Goal: Answer question/provide support

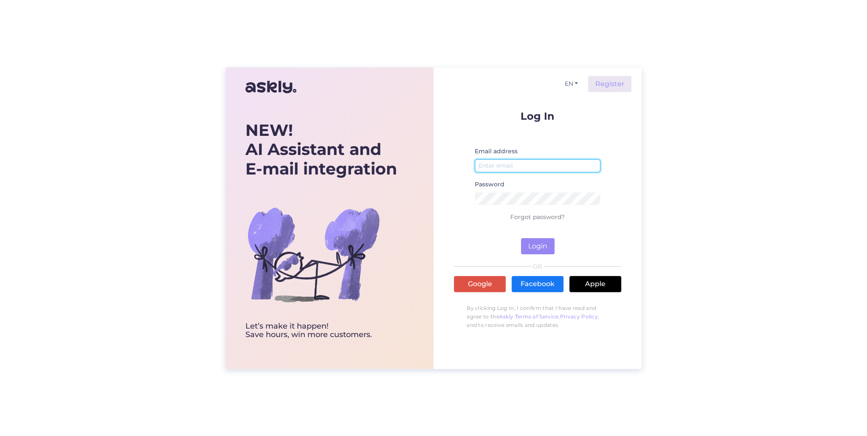
click at [502, 162] on input "email" at bounding box center [538, 165] width 126 height 13
type input "[PERSON_NAME][EMAIL_ADDRESS][DOMAIN_NAME]"
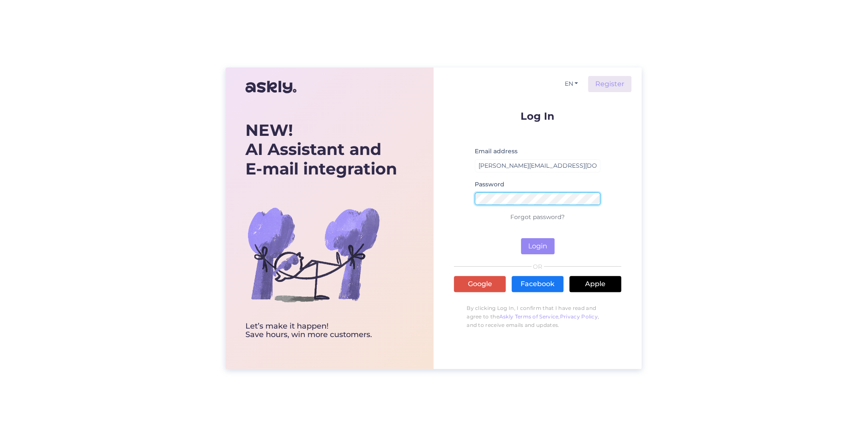
click at [521, 238] on button "Login" at bounding box center [538, 246] width 34 height 16
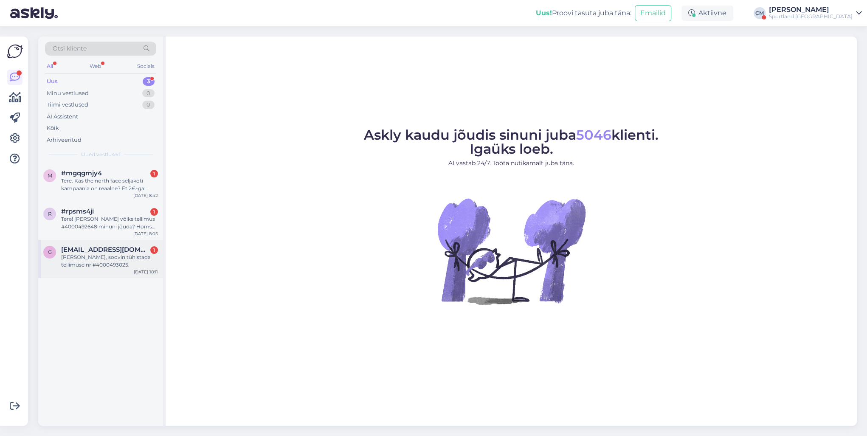
click at [124, 248] on span "[EMAIL_ADDRESS][DOMAIN_NAME]" at bounding box center [105, 250] width 88 height 8
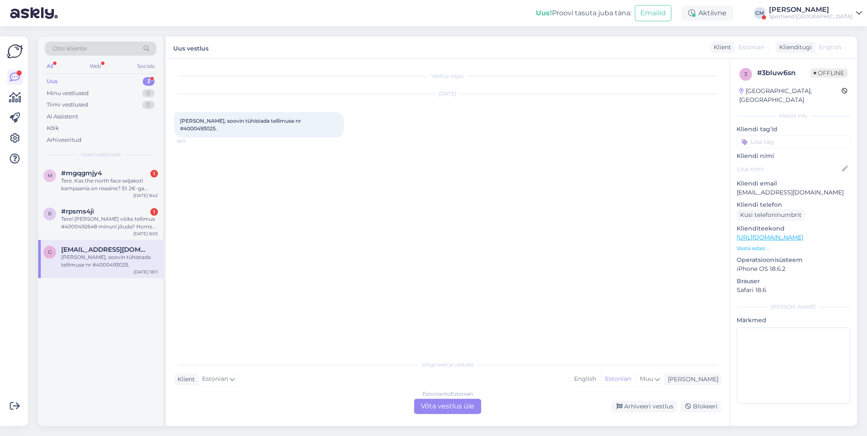
click at [465, 405] on div "Estonian to Estonian Võta vestlus üle" at bounding box center [447, 406] width 67 height 15
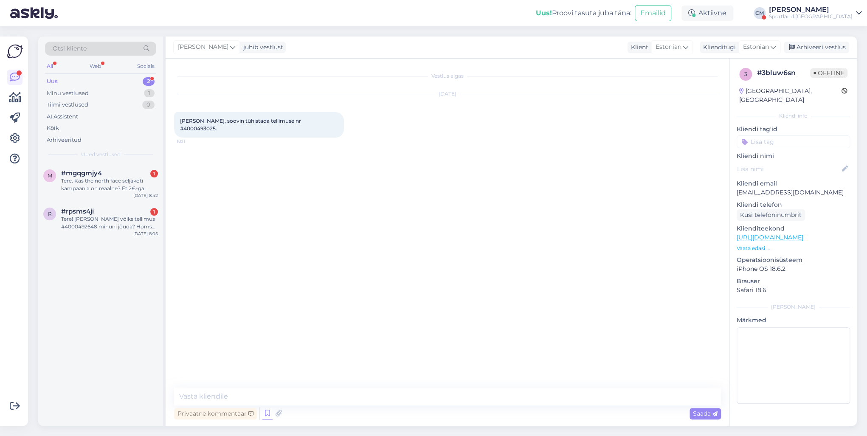
click at [264, 409] on icon at bounding box center [267, 413] width 10 height 13
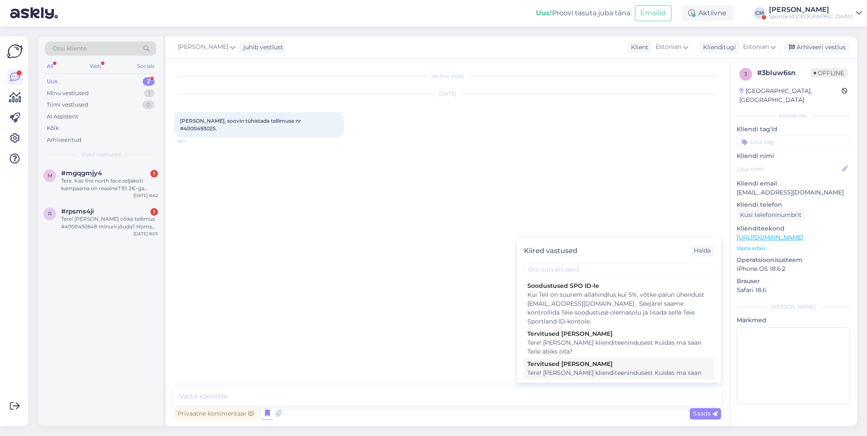
click at [562, 369] on div "Tere! [PERSON_NAME] klienditeenindusest Kuidas ma saan Teile abiks olla?" at bounding box center [618, 378] width 183 height 18
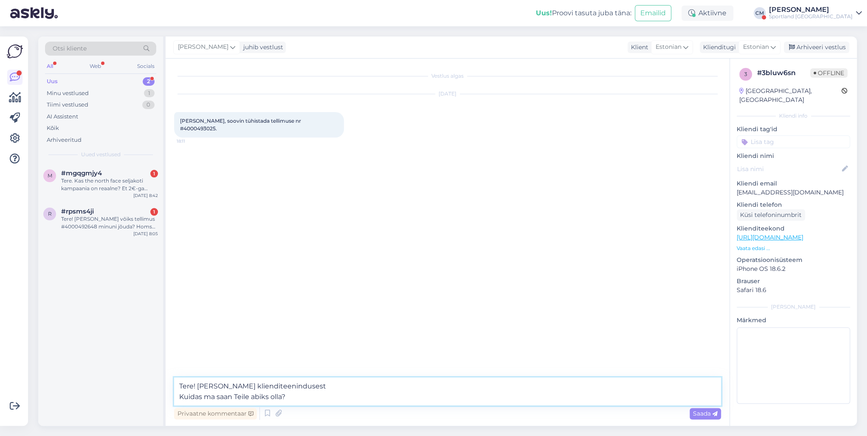
drag, startPoint x: 344, startPoint y: 403, endPoint x: 139, endPoint y: 398, distance: 204.3
click at [139, 398] on div "Otsi kliente All Web Socials Uus 2 Minu vestlused 1 Tiimi vestlused 0 AI Assist…" at bounding box center [447, 231] width 819 height 389
type textarea "Tere! [PERSON_NAME] klienditeenindusest"
drag, startPoint x: 331, startPoint y: 396, endPoint x: 150, endPoint y: 397, distance: 180.9
click at [150, 397] on div "Otsi kliente All Web Socials Uus 2 Minu vestlused 1 Tiimi vestlused 0 AI Assist…" at bounding box center [447, 231] width 819 height 389
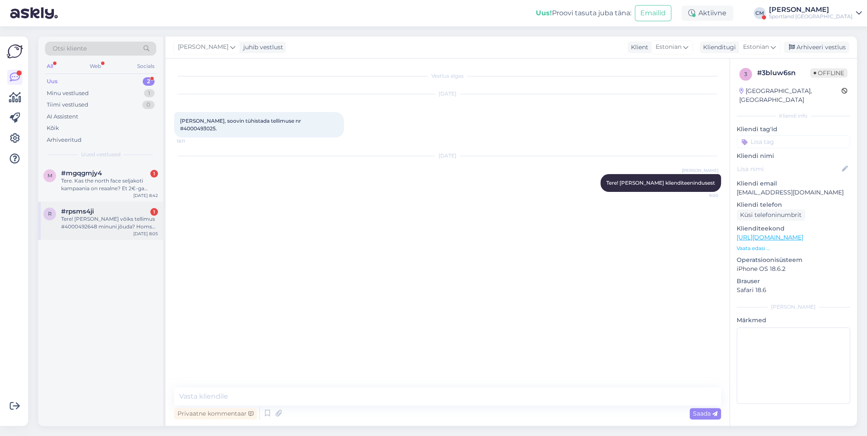
click at [134, 217] on div "Tere! [PERSON_NAME] võiks tellimus #4000492648 minuni jõuda? Homsel jooksuvõist…" at bounding box center [109, 222] width 97 height 15
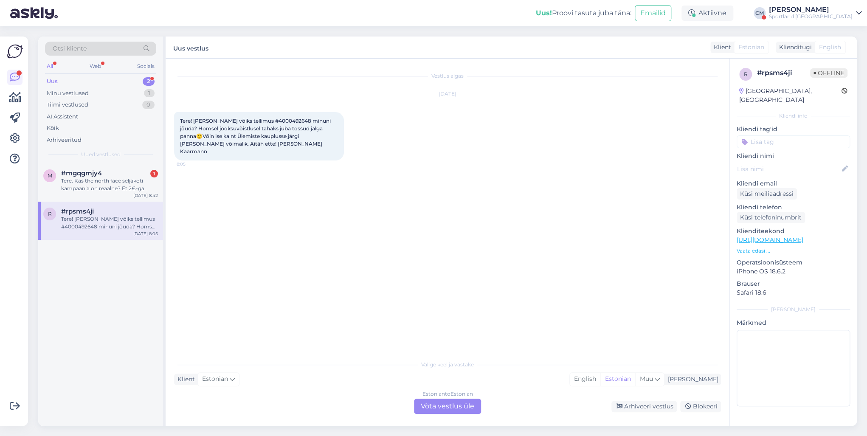
click at [441, 414] on div "Vestlus algas [DATE] Tere! [PERSON_NAME] võiks tellimus #4000492648 minuni jõud…" at bounding box center [448, 242] width 564 height 367
click at [435, 413] on div "Estonian to Estonian Võta vestlus üle" at bounding box center [447, 406] width 67 height 15
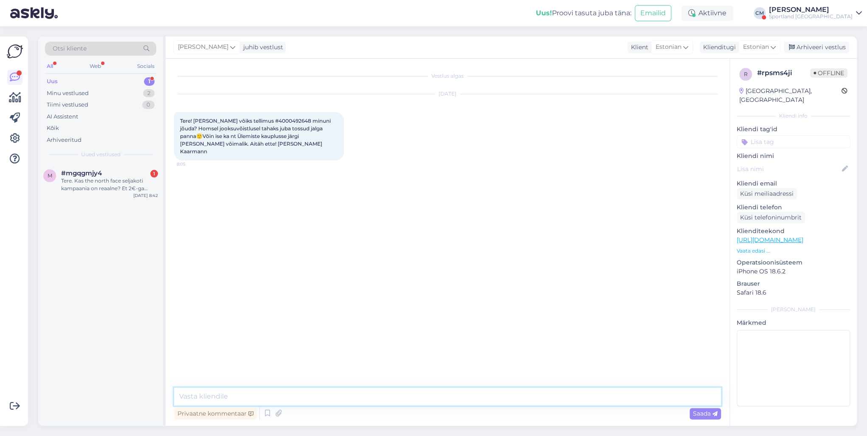
click at [396, 399] on textarea at bounding box center [447, 397] width 547 height 18
paste textarea "Tere! [PERSON_NAME] klienditeenindusest"
type textarea "Tere! [PERSON_NAME] klienditeenindusest"
click at [127, 178] on div "Tere. Kas the north face seljakoti kampaania on reaalne? Et 2€-ga [PERSON_NAME]…" at bounding box center [109, 184] width 97 height 15
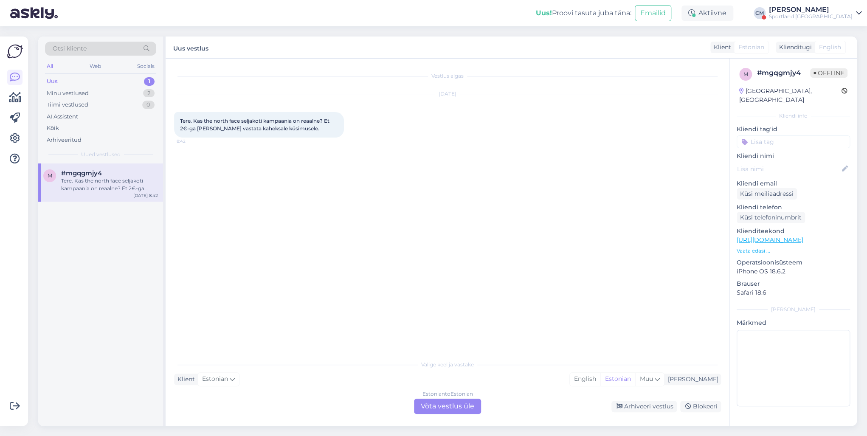
click at [460, 411] on div "Estonian to Estonian Võta vestlus üle" at bounding box center [447, 406] width 67 height 15
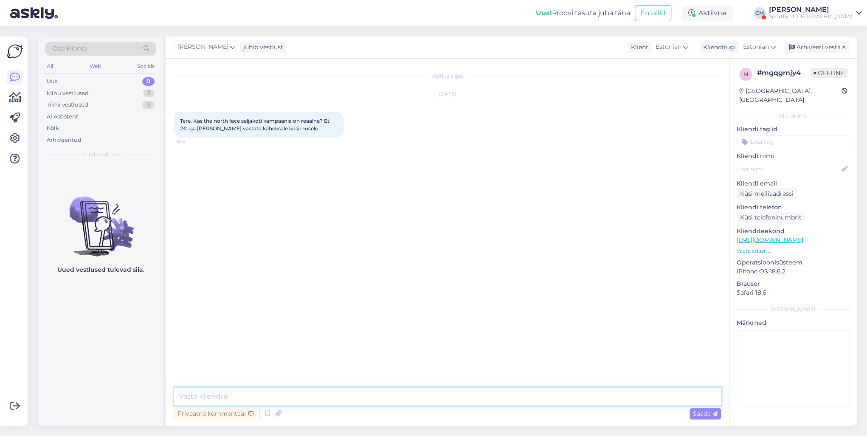
click at [401, 397] on textarea at bounding box center [447, 397] width 547 height 18
paste textarea "Tere! [PERSON_NAME] klienditeenindusest"
type textarea "Tere! [PERSON_NAME] klienditeenindusest"
click at [840, 8] on div "[PERSON_NAME]" at bounding box center [811, 9] width 84 height 7
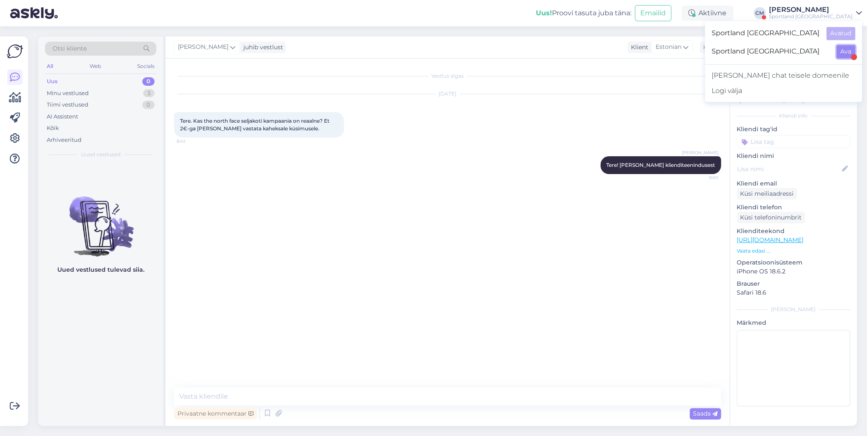
click at [848, 47] on button "Ava" at bounding box center [846, 51] width 19 height 13
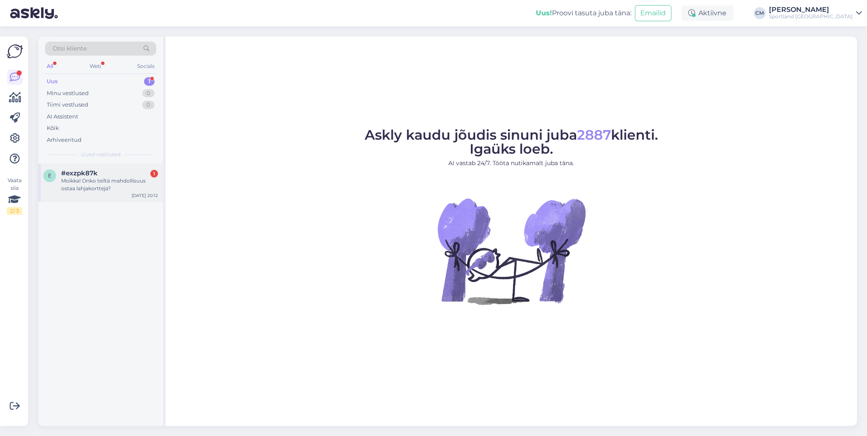
click at [149, 174] on div "#exzpk87k 1" at bounding box center [109, 173] width 97 height 8
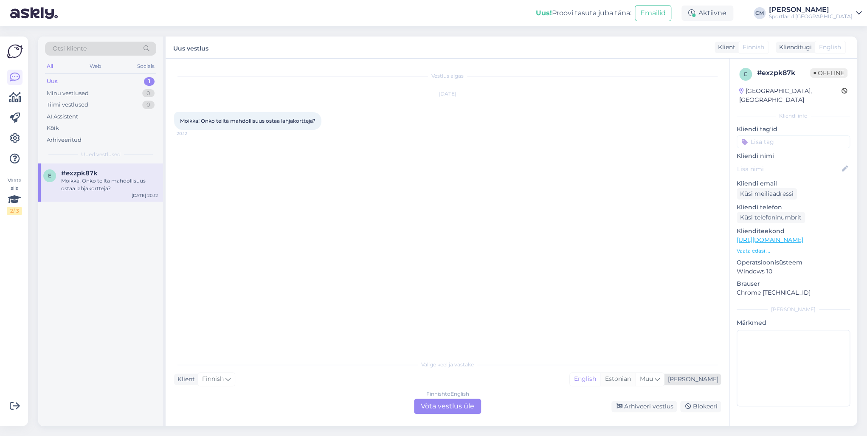
click at [635, 380] on div "Estonian" at bounding box center [617, 379] width 35 height 13
click at [427, 413] on div "Finnish to Estonian Võta vestlus üle" at bounding box center [447, 406] width 67 height 15
click at [427, 411] on div "Finnish to Estonian Võta vestlus üle" at bounding box center [447, 406] width 67 height 15
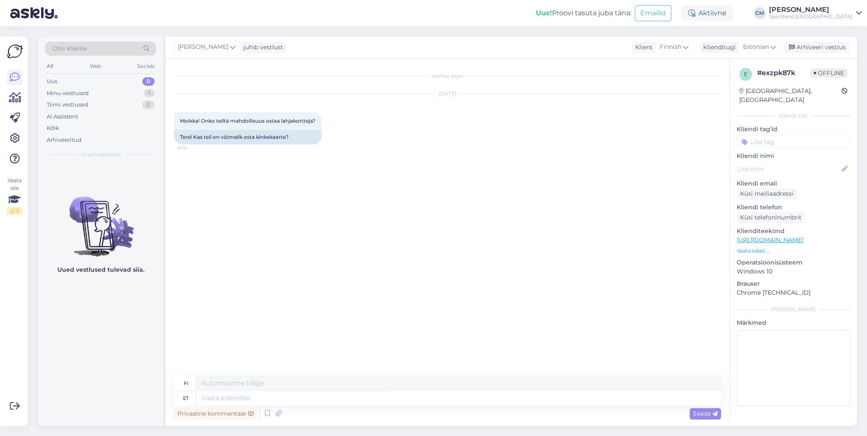
click at [357, 410] on div "Privaatne kommentaar Saada" at bounding box center [447, 414] width 547 height 16
click at [334, 400] on textarea at bounding box center [458, 398] width 525 height 14
paste textarea "Tere! [PERSON_NAME] klienditeenindusest"
type textarea "Tere! [PERSON_NAME] klienditeenindusest"
type textarea "Hei! [PERSON_NAME] asiakaspalvelusta."
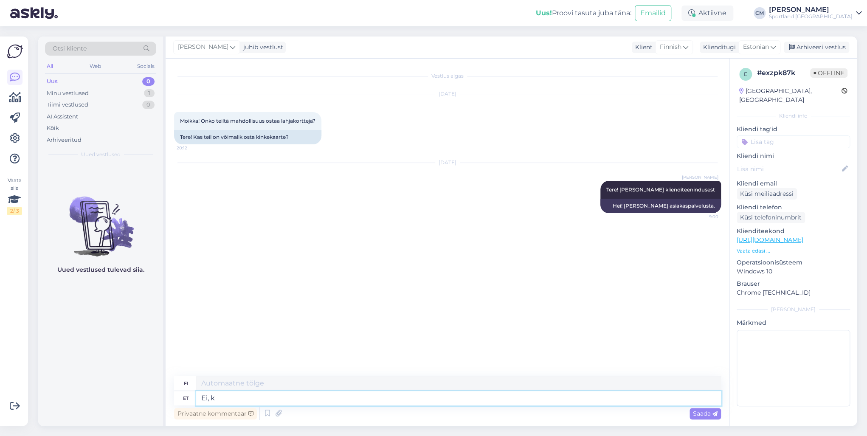
type textarea "Ei, ka"
type textarea "Ei,"
type textarea "Ei, kahjuks ei"
type textarea "Ei, valitettavasti."
type textarea "Ei, kahjuks eis"
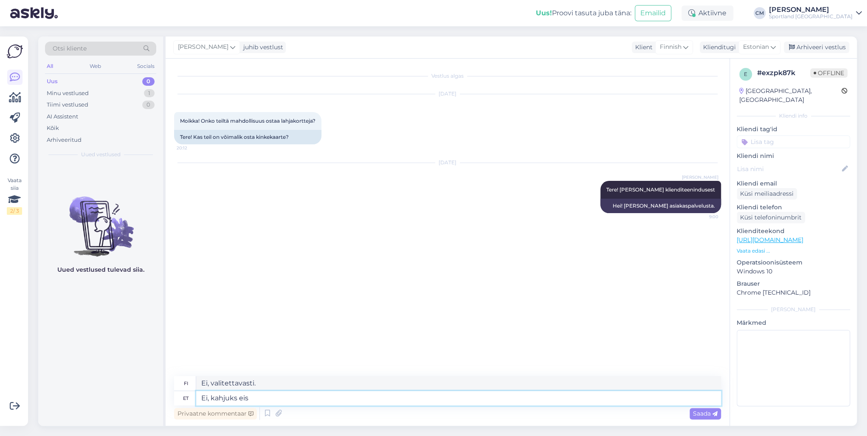
type textarea "Ei, valitettavasti ei."
type textarea "Ei, kahjuks ei saa osta"
type textarea "Ei, valitettavasti et voi ostaa"
type textarea "Ei, kahjuks ei saa osta e-poes ki"
type textarea "Ei, valitettavasti et voi ostaa verkkokaupasta."
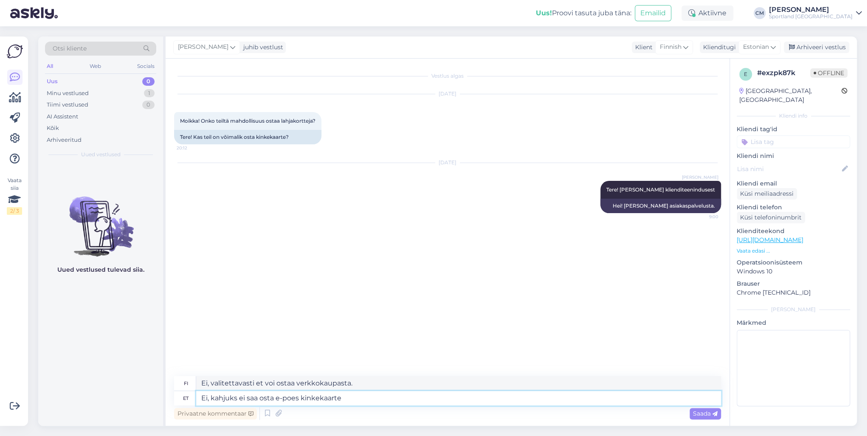
type textarea "Ei, kahjuks ei saa osta e-poes kinkekaarte."
type textarea "Ei, valitettavasti et voi ostaa lahjakortteja verkkokaupasta."
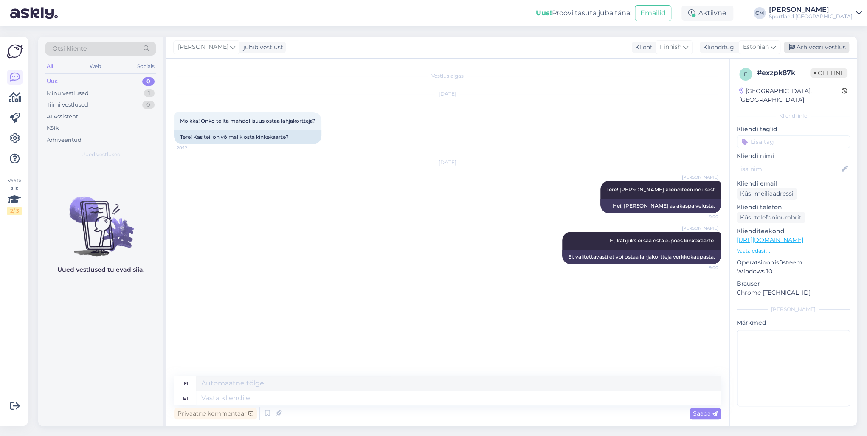
click at [818, 47] on div "Arhiveeri vestlus" at bounding box center [816, 47] width 65 height 11
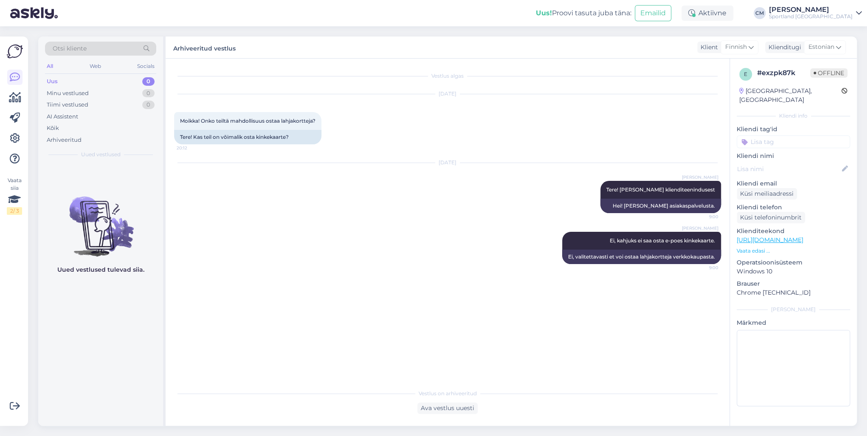
click at [783, 162] on div at bounding box center [793, 169] width 113 height 14
click at [784, 135] on input at bounding box center [793, 141] width 113 height 13
type input "kinke"
click at [777, 162] on span "Kinkekaart (e-pood)" at bounding box center [793, 164] width 51 height 5
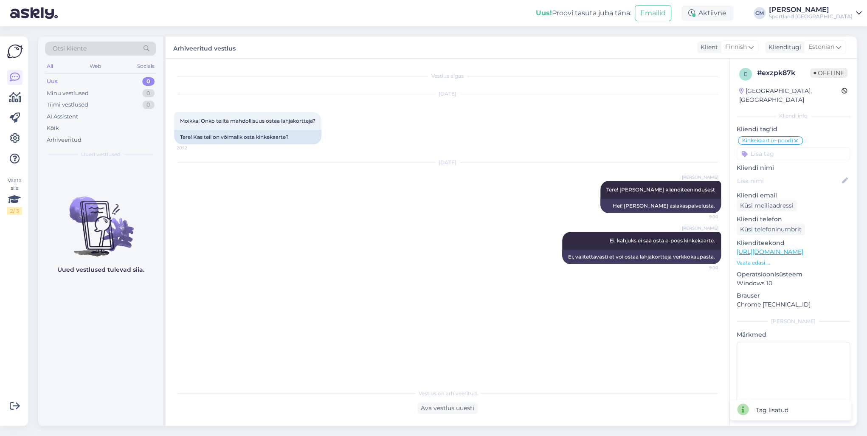
click at [834, 8] on div "[PERSON_NAME]" at bounding box center [811, 9] width 84 height 7
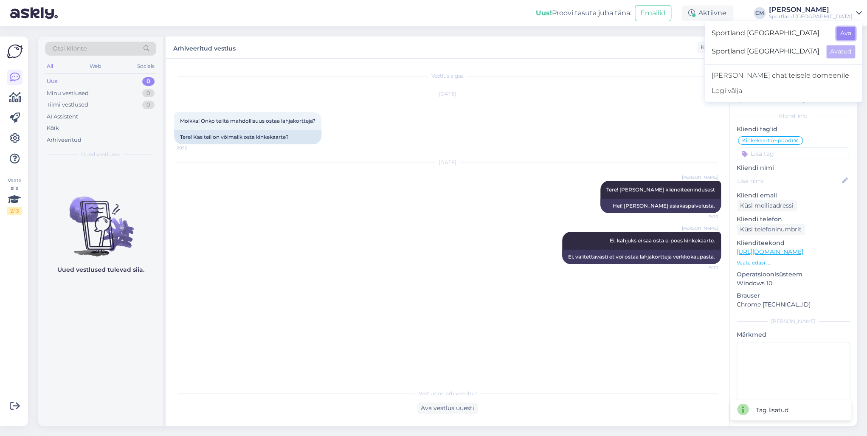
click at [841, 31] on button "Ava" at bounding box center [846, 33] width 19 height 13
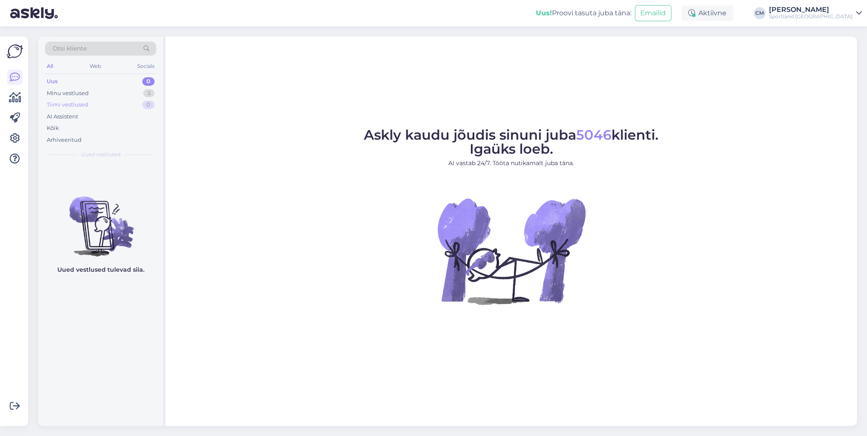
click at [147, 99] on div "Tiimi vestlused 0" at bounding box center [100, 105] width 111 height 12
click at [148, 96] on div "3" at bounding box center [148, 93] width 11 height 8
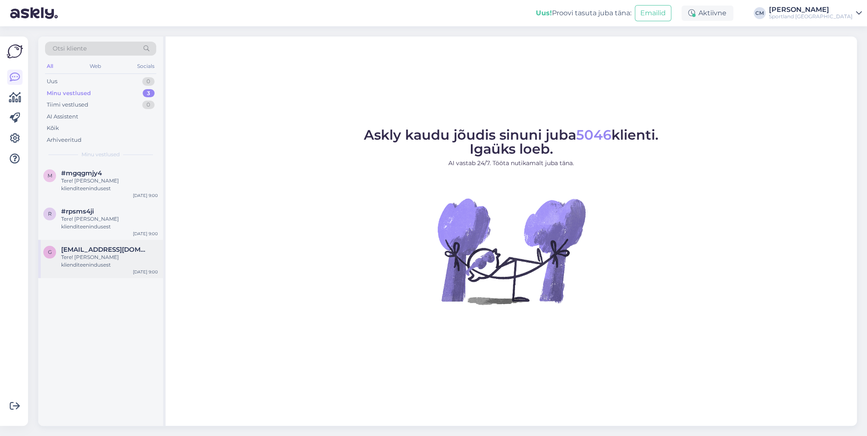
click at [120, 251] on span "[EMAIL_ADDRESS][DOMAIN_NAME]" at bounding box center [105, 250] width 88 height 8
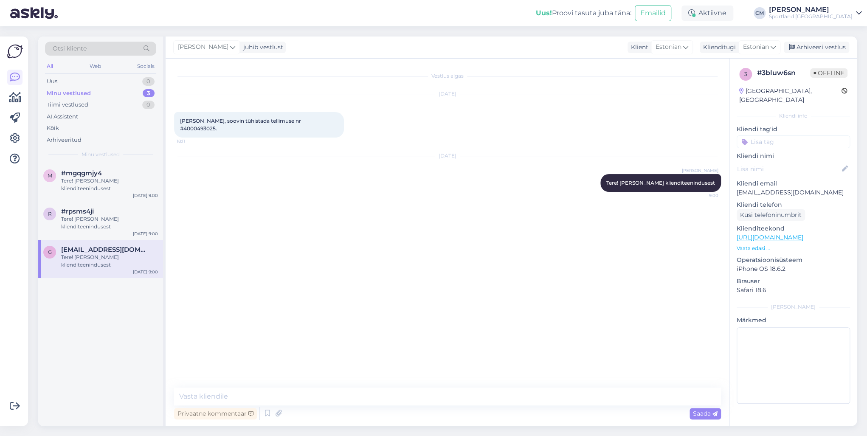
click at [288, 124] on div "[PERSON_NAME], soovin tühistada tellimuse nr #4000493025. 18:11" at bounding box center [259, 124] width 170 height 25
click at [293, 121] on span "[PERSON_NAME], soovin tühistada tellimuse nr #4000493025." at bounding box center [241, 125] width 122 height 14
copy div "4000493025. 18:11"
click at [212, 392] on textarea at bounding box center [447, 397] width 547 height 18
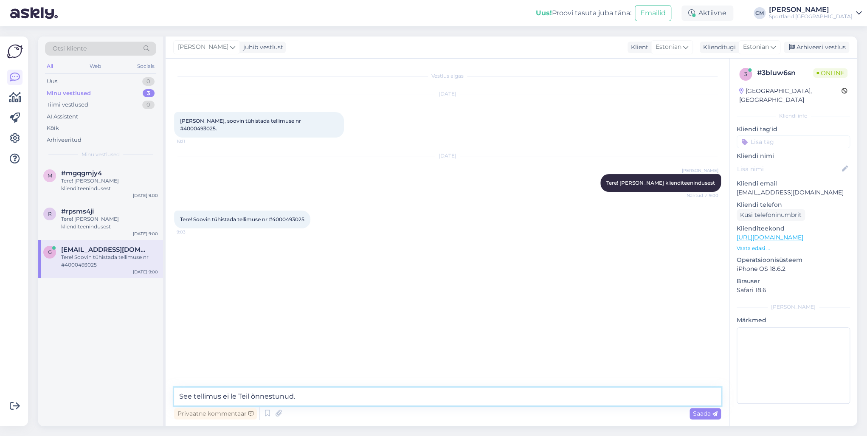
click at [231, 395] on textarea "See tellimus ei le Teil õnnestunud." at bounding box center [447, 397] width 547 height 18
type textarea "See tellimus ei ole Teil õnnestunud."
type textarea "Te ei viinud ESTO lepingut lõpuni."
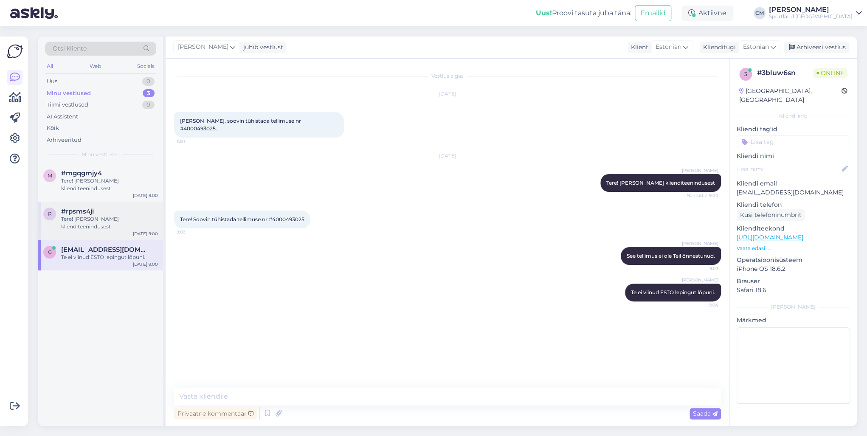
click at [106, 239] on div "r #rpsms4ji Tere! [PERSON_NAME] klienditeenindusest [DATE] 9:00" at bounding box center [100, 221] width 125 height 38
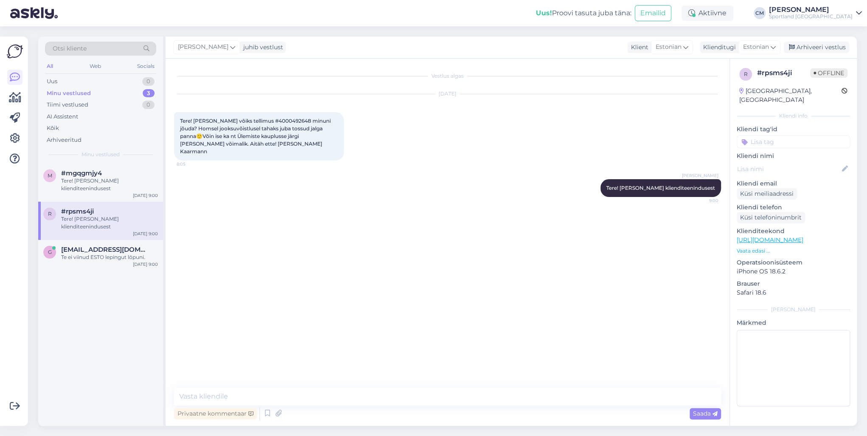
click at [282, 118] on span "Tere! [PERSON_NAME] võiks tellimus #4000492648 minuni jõuda? Homsel jooksuvõist…" at bounding box center [256, 136] width 152 height 37
copy span "4000492648"
click at [257, 396] on textarea at bounding box center [447, 397] width 547 height 18
type textarea "Näen, et pakk on DPD depoos ja peaks lähiajal ka jõudma."
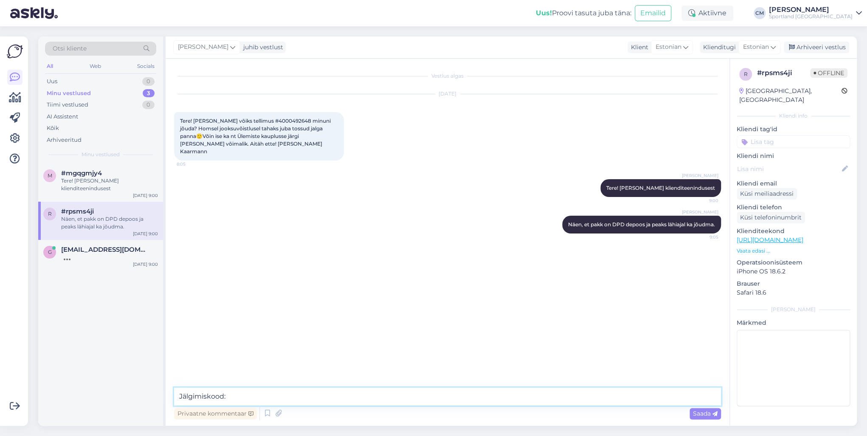
paste textarea "05757992179112"
type textarea "Jälgimiskood: 05757992179112"
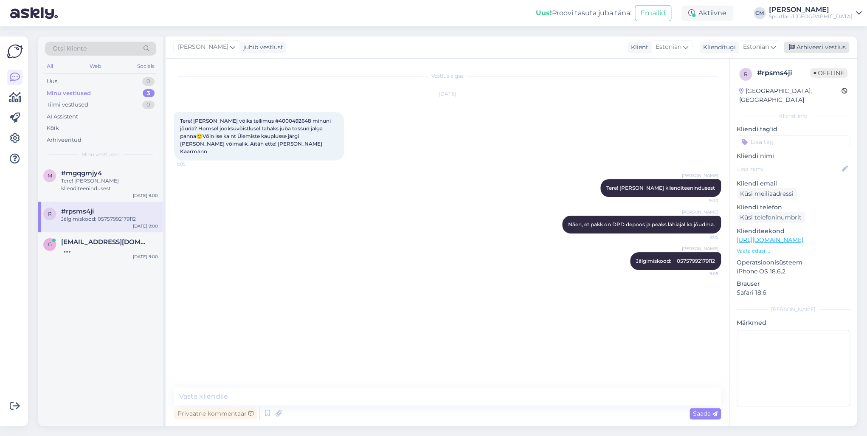
drag, startPoint x: 836, startPoint y: 39, endPoint x: 829, endPoint y: 47, distance: 10.5
click at [829, 47] on div "Otsi kliente All Web Socials Uus 0 Minu vestlused 3 Tiimi vestlused 0 AI Assist…" at bounding box center [450, 231] width 834 height 410
click at [829, 47] on div "Arhiveeri vestlus" at bounding box center [816, 47] width 65 height 11
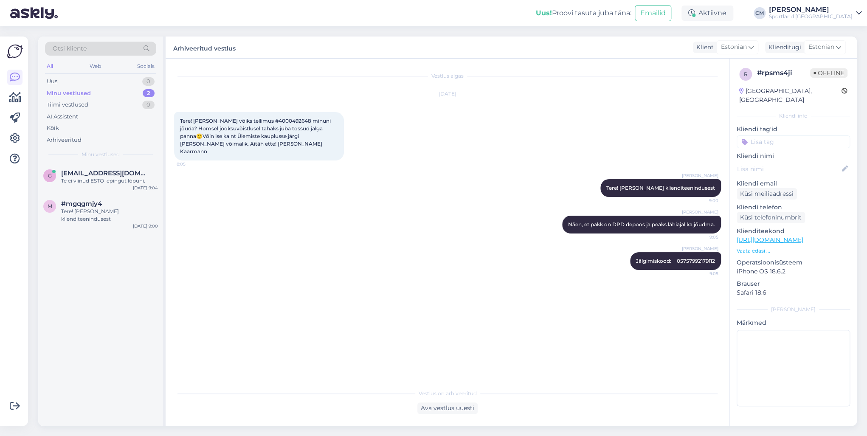
click at [777, 137] on input at bounding box center [793, 141] width 113 height 13
type input "tell"
click at [786, 162] on span "Tellimuse [PERSON_NAME] info" at bounding box center [794, 164] width 68 height 5
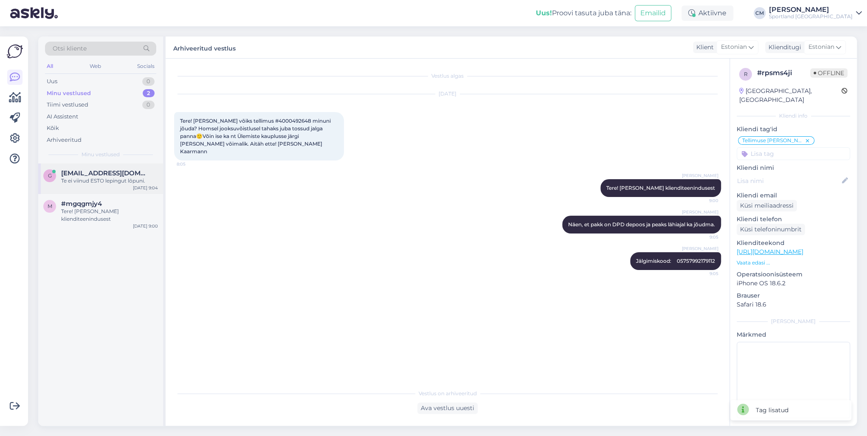
click at [115, 173] on span "[EMAIL_ADDRESS][DOMAIN_NAME]" at bounding box center [105, 173] width 88 height 8
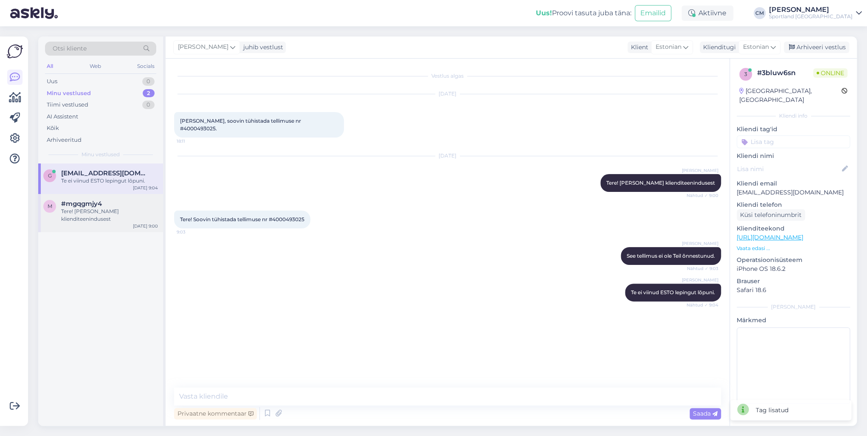
click at [106, 199] on div "m #mgqgmjy4 Tere! [PERSON_NAME] klienditeenindusest [DATE] 9:00" at bounding box center [100, 213] width 125 height 38
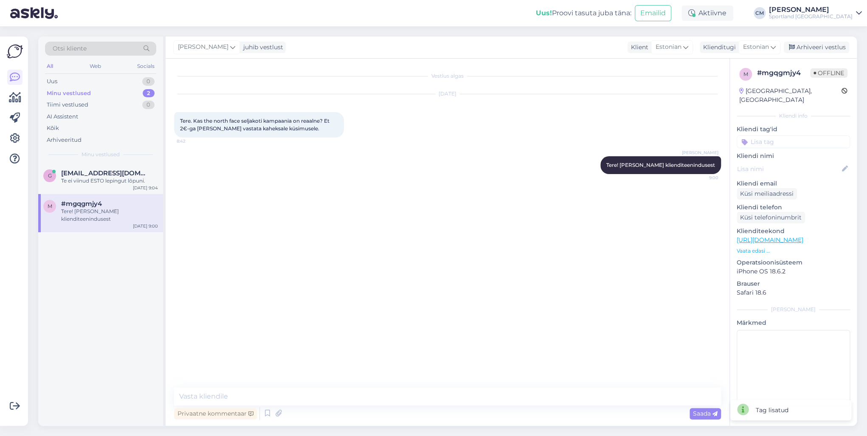
click at [82, 54] on div "Otsi kliente" at bounding box center [100, 49] width 111 height 14
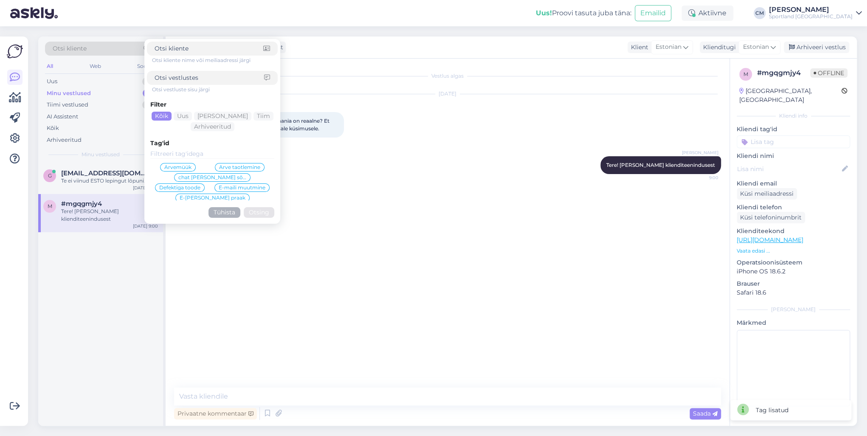
click at [191, 79] on input at bounding box center [210, 77] width 110 height 9
type input "[PERSON_NAME]"
click at [251, 211] on button "Otsing" at bounding box center [259, 212] width 31 height 11
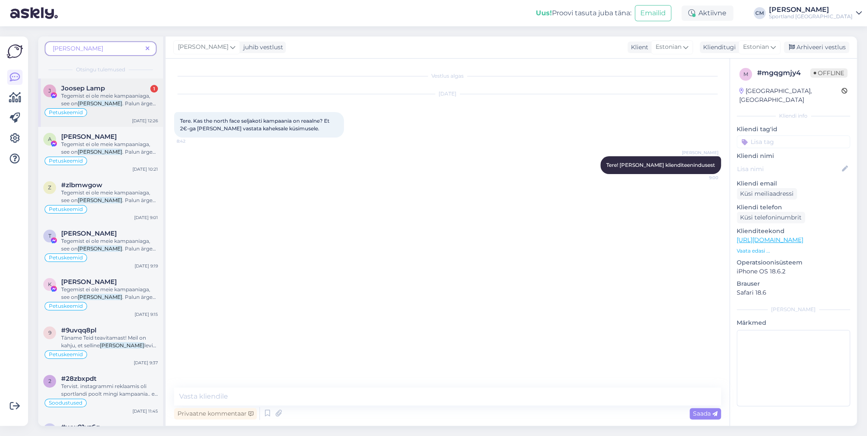
click at [141, 110] on div "Petuskeemid" at bounding box center [100, 112] width 115 height 10
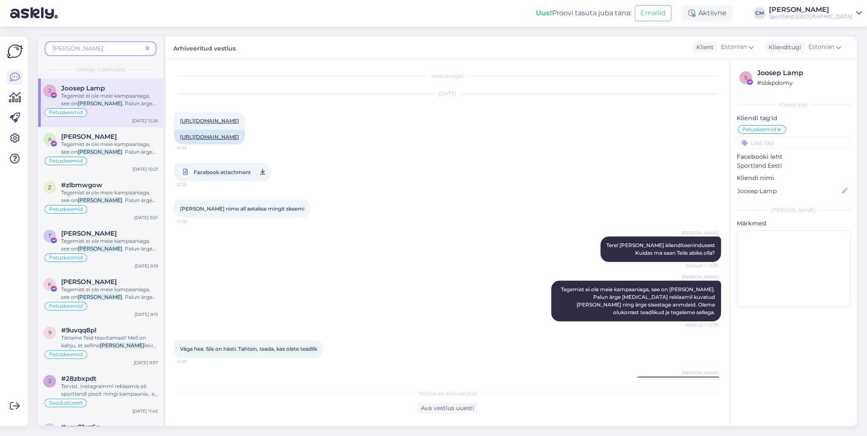
scroll to position [144, 0]
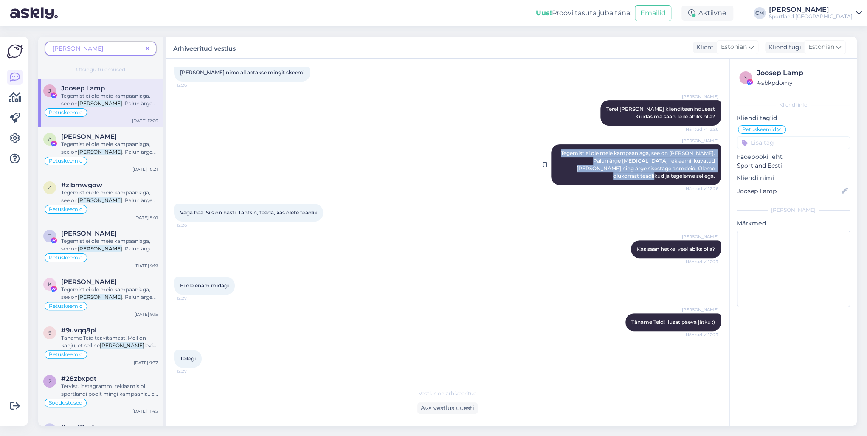
drag, startPoint x: 554, startPoint y: 155, endPoint x: 712, endPoint y: 175, distance: 159.6
click at [712, 175] on div "[PERSON_NAME] Tegemist ei ole meie kampaaniaga, see on [PERSON_NAME]. Palun ärg…" at bounding box center [636, 164] width 170 height 41
copy span "Tegemist ei ole meie kampaaniaga, see on [PERSON_NAME]. Palun ärge [MEDICAL_DAT…"
click at [147, 51] on icon at bounding box center [148, 49] width 4 height 6
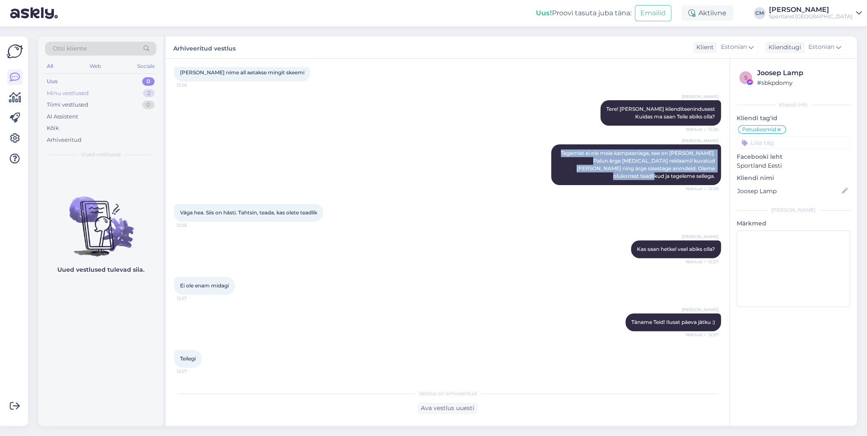
click at [136, 91] on div "Minu vestlused 2" at bounding box center [100, 93] width 111 height 12
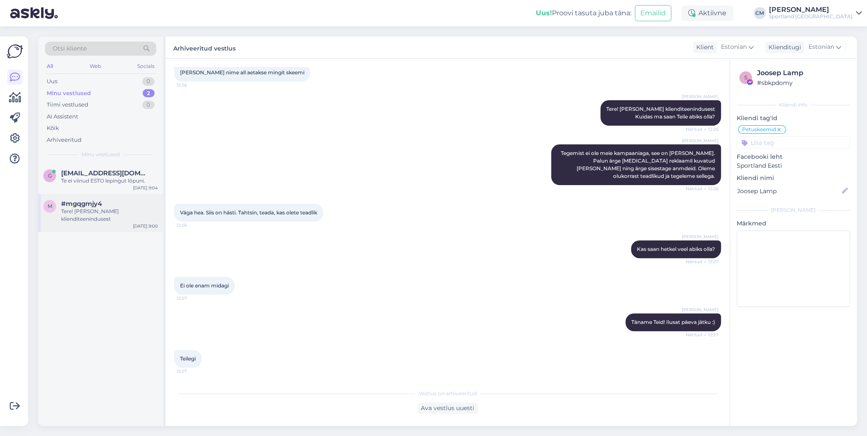
click at [110, 213] on div "Tere! [PERSON_NAME] klienditeenindusest" at bounding box center [109, 215] width 97 height 15
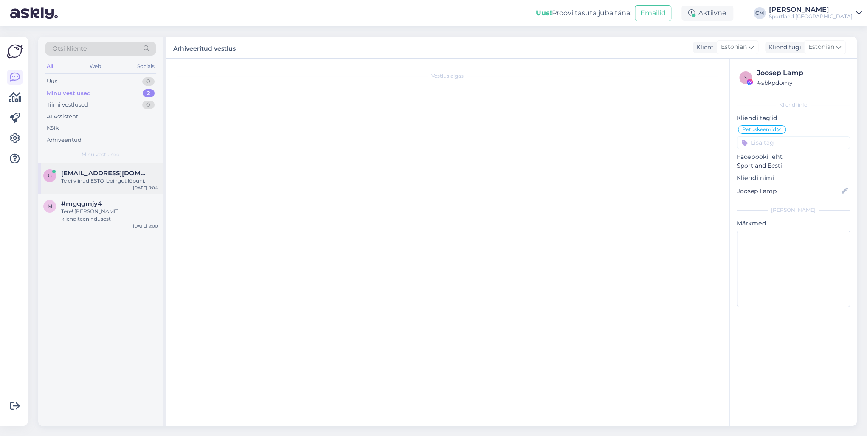
scroll to position [0, 0]
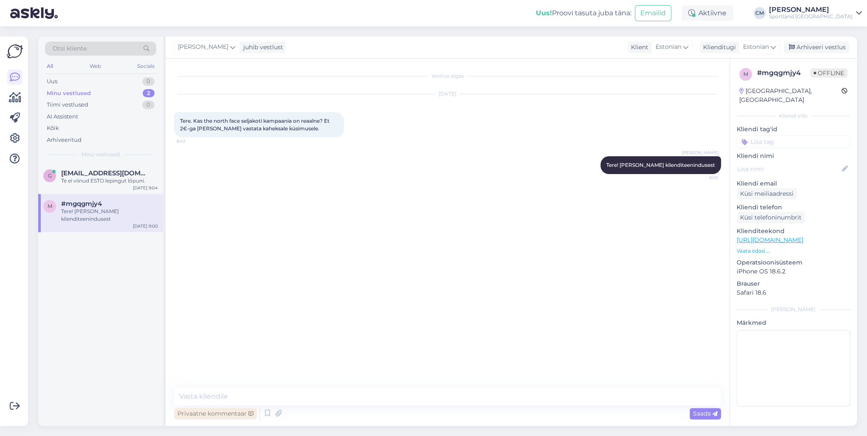
click at [248, 409] on div "Privaatne kommentaar" at bounding box center [215, 413] width 83 height 11
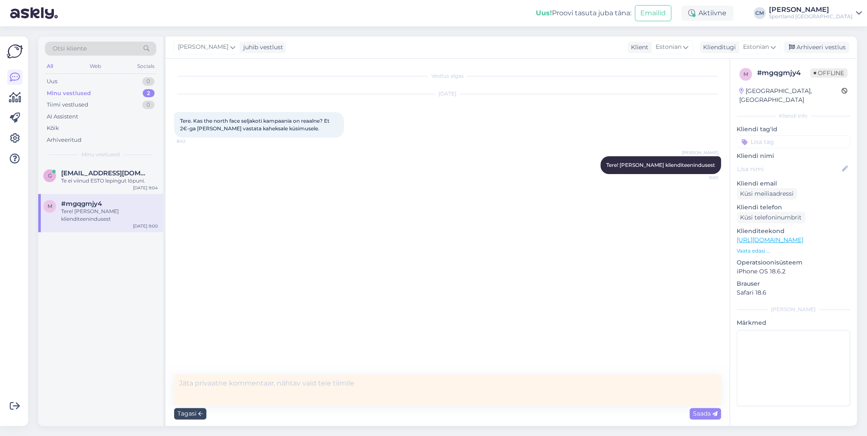
click at [197, 411] on div "Tagasi" at bounding box center [190, 413] width 32 height 11
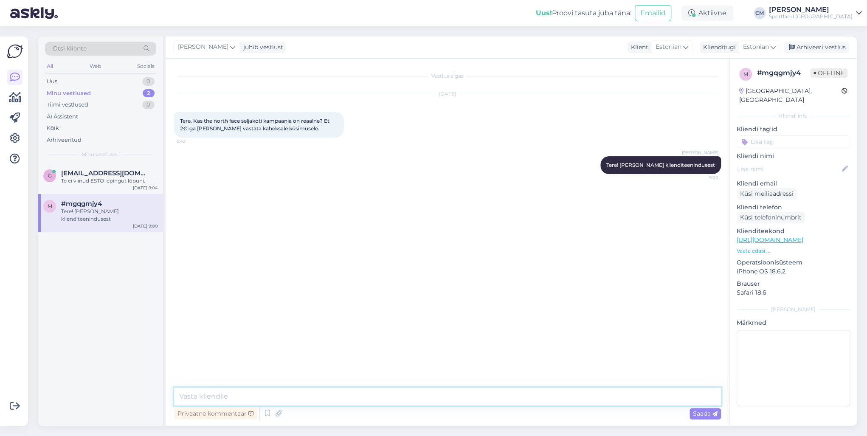
click at [204, 399] on textarea at bounding box center [447, 397] width 547 height 18
paste textarea "Tegemist ei ole meie kampaaniaga, see on [PERSON_NAME]. Palun ärge [MEDICAL_DAT…"
type textarea "Tegemist ei ole meie kampaaniaga, see on [PERSON_NAME]. Palun ärge [MEDICAL_DAT…"
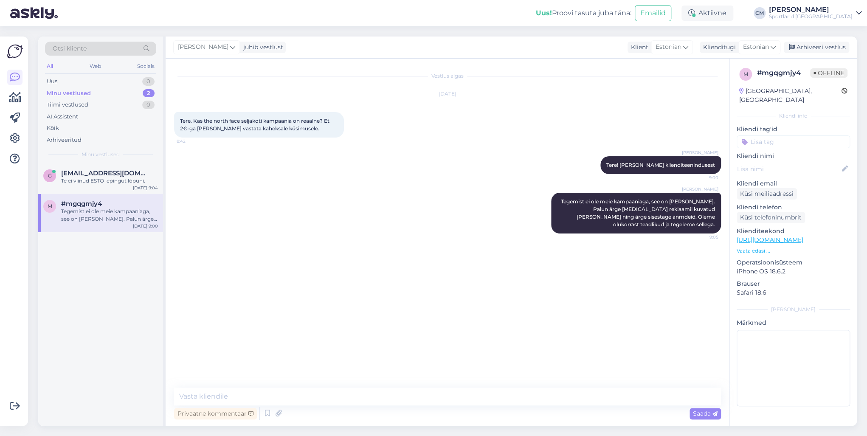
click at [809, 39] on div "[PERSON_NAME] juhib vestlust Klient [DEMOGRAPHIC_DATA] Klienditugi [DEMOGRAPHIC…" at bounding box center [511, 48] width 691 height 22
click at [809, 41] on div "[PERSON_NAME] juhib vestlust Klient [DEMOGRAPHIC_DATA] Klienditugi [DEMOGRAPHIC…" at bounding box center [511, 48] width 691 height 22
click at [820, 53] on div "Arhiveeri vestlus" at bounding box center [816, 47] width 65 height 11
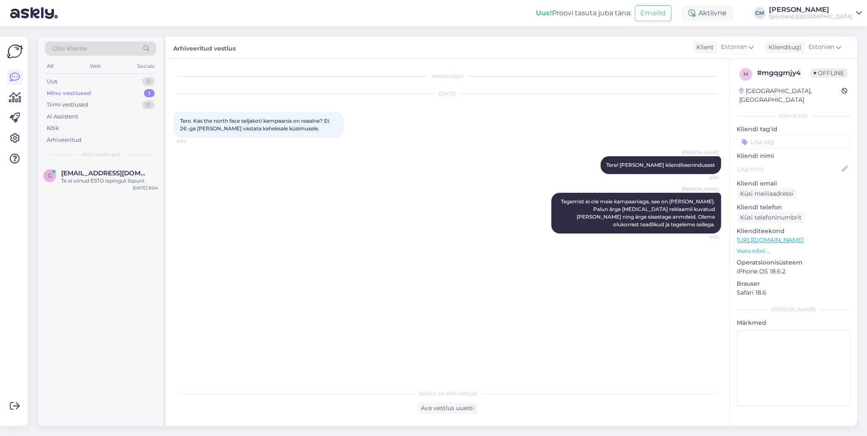
click at [804, 135] on input at bounding box center [793, 141] width 113 height 13
type input "pet"
click at [789, 162] on span "Petuskeemid" at bounding box center [794, 164] width 34 height 5
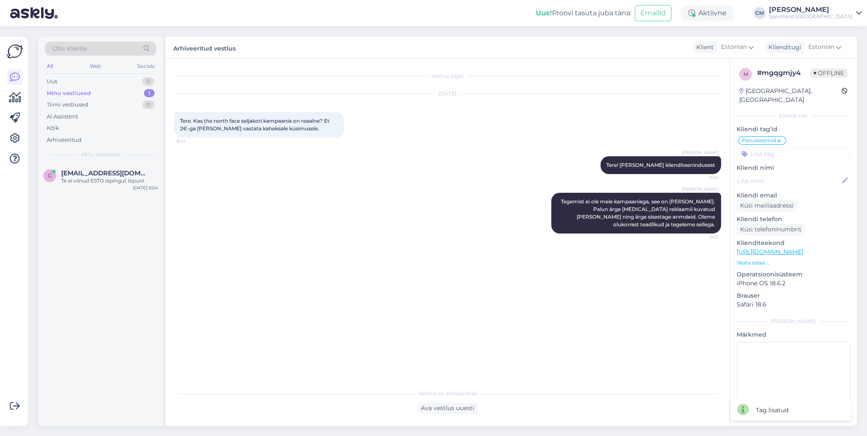
click at [121, 162] on div "Otsi kliente All Web Socials Uus 0 Minu vestlused 1 Tiimi vestlused 0 AI Assist…" at bounding box center [100, 100] width 125 height 127
click at [118, 168] on div "g [EMAIL_ADDRESS][DOMAIN_NAME] Te ei viinud ESTO lepingut lõpuni. [DATE] 9:04" at bounding box center [100, 178] width 125 height 31
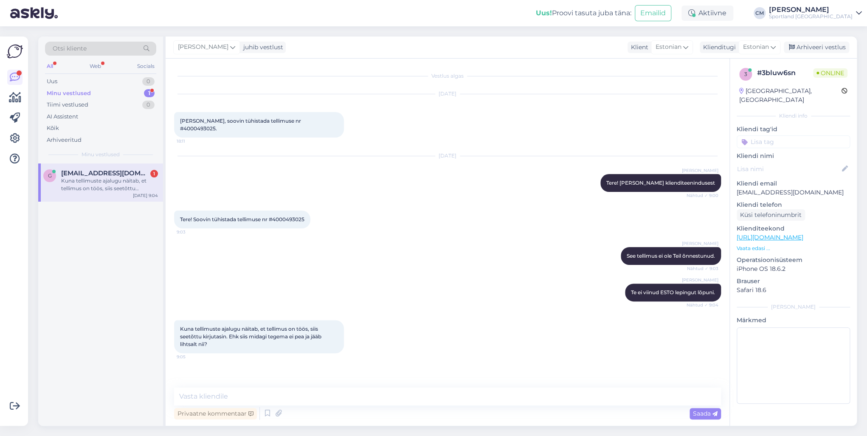
click at [214, 386] on div "Vestlus algas [DATE] Tere, soovin tühistada tellimuse nr #4000493025. 18:11 [DA…" at bounding box center [448, 242] width 564 height 367
click at [211, 389] on textarea at bounding box center [447, 397] width 547 height 18
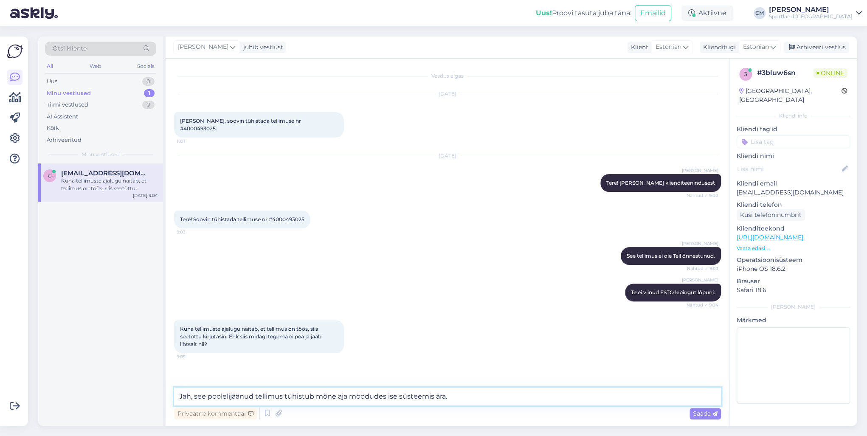
click at [290, 393] on textarea "Jah, see poolelijäänud tellimus tühistub mõne aja möödudes ise süsteemis ära." at bounding box center [447, 397] width 547 height 18
drag, startPoint x: 432, startPoint y: 388, endPoint x: 197, endPoint y: 392, distance: 234.9
click at [197, 392] on textarea "Jah, see poolelijäänud tellimus [PERSON_NAME] möödudes ise süsteemis ära." at bounding box center [447, 397] width 547 height 18
type textarea "Jah, hetkel on sellega korras."
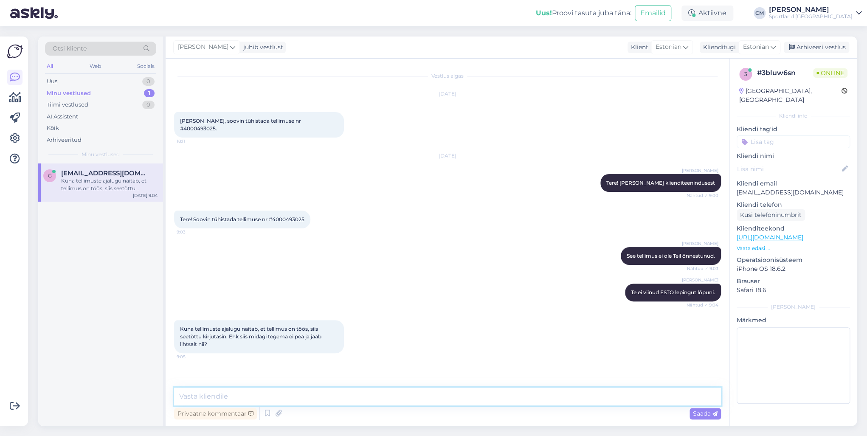
scroll to position [11, 0]
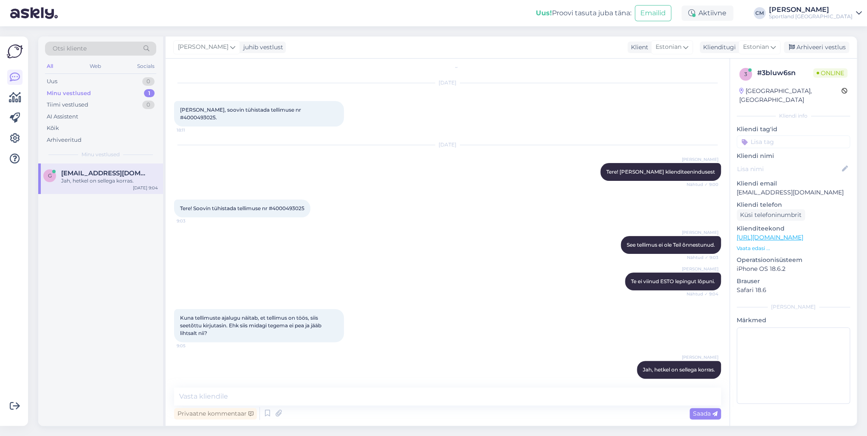
click at [762, 136] on input at bounding box center [793, 141] width 113 height 13
type input "tühi"
click at [795, 162] on span "Tellimuse tühistamine" at bounding box center [794, 164] width 56 height 5
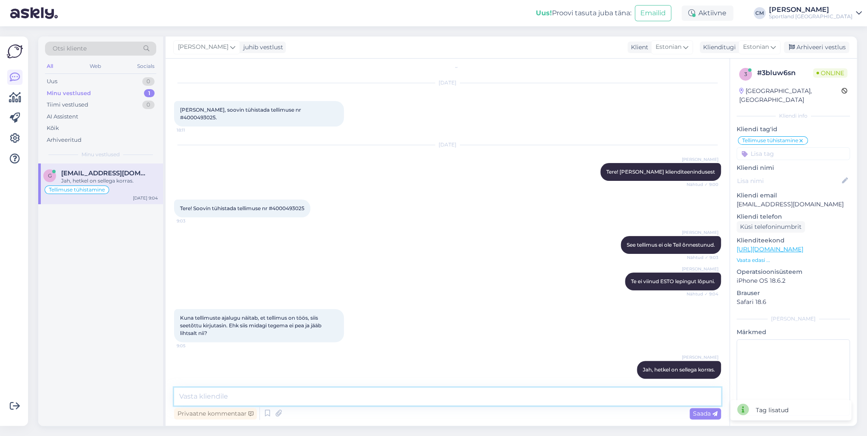
click at [256, 390] on textarea at bounding box center [447, 397] width 547 height 18
type textarea "Kas saan veel aidata?"
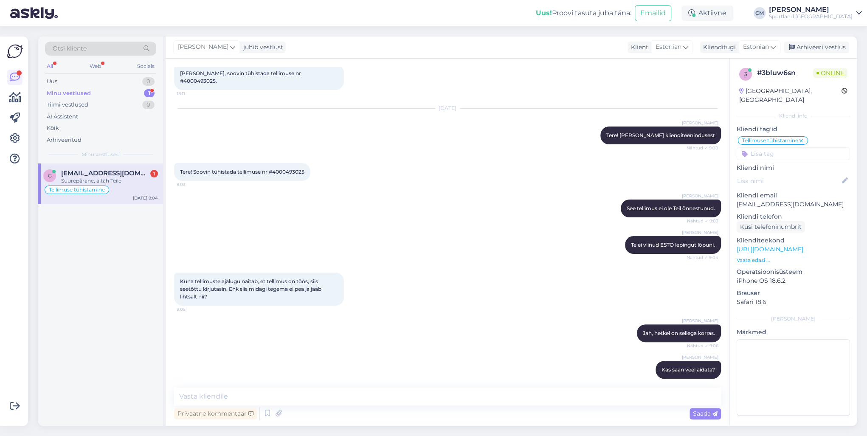
scroll to position [84, 0]
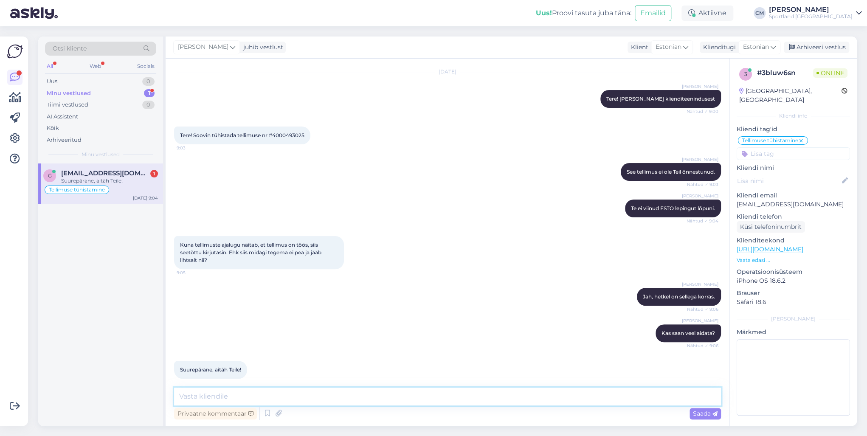
click at [268, 389] on textarea at bounding box center [447, 397] width 547 height 18
type textarea "Pole tänu väärt. Ilusat päeva Teile!"
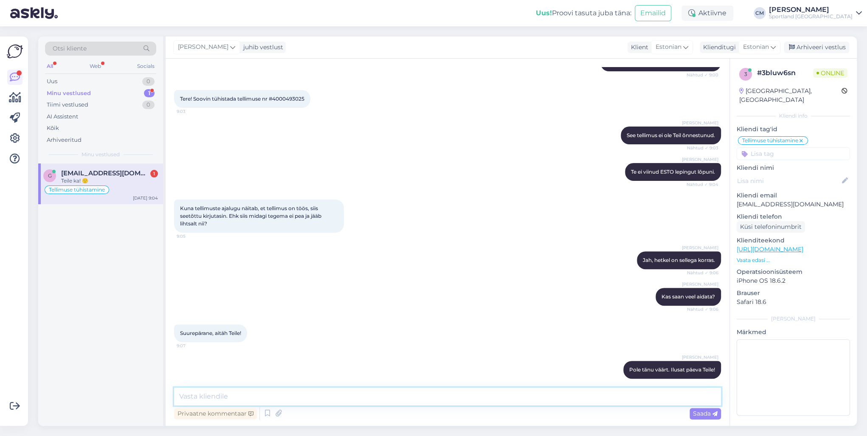
scroll to position [157, 0]
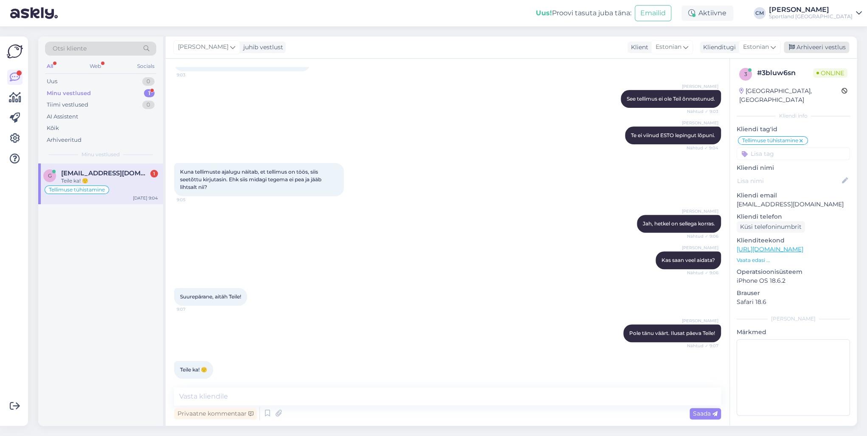
click at [823, 51] on div "Arhiveeri vestlus" at bounding box center [816, 47] width 65 height 11
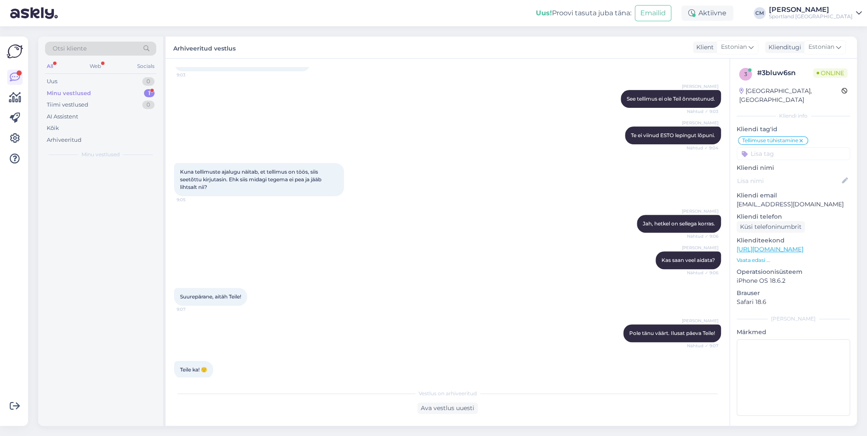
scroll to position [160, 0]
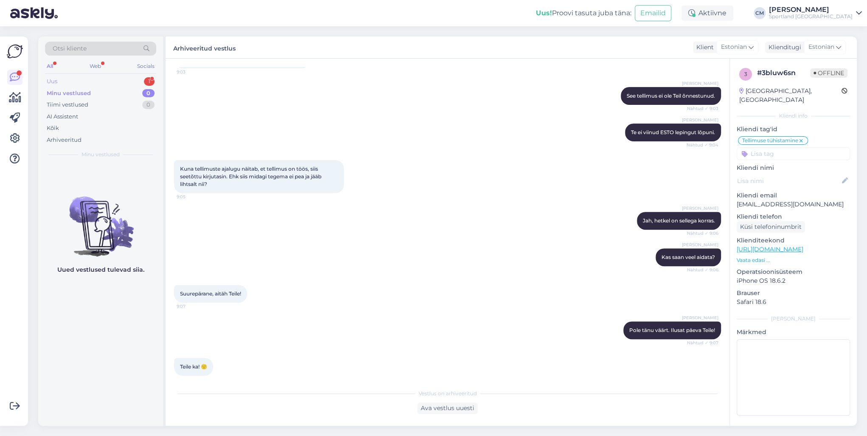
click at [146, 80] on div "1" at bounding box center [149, 81] width 11 height 8
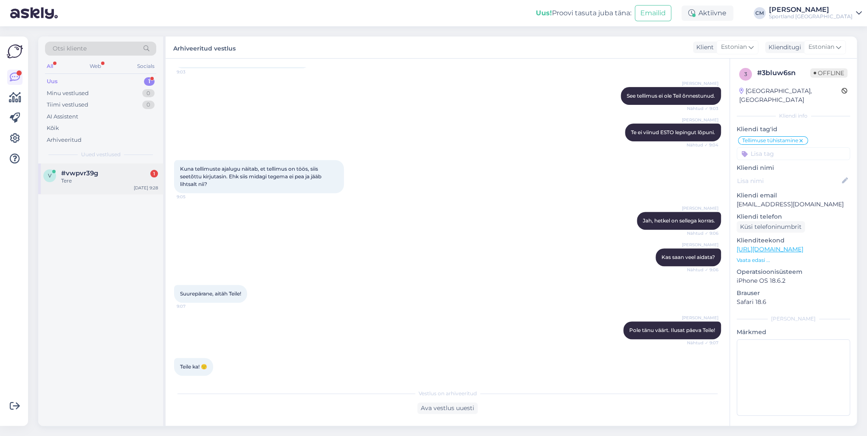
click at [108, 181] on div "Tere" at bounding box center [109, 181] width 97 height 8
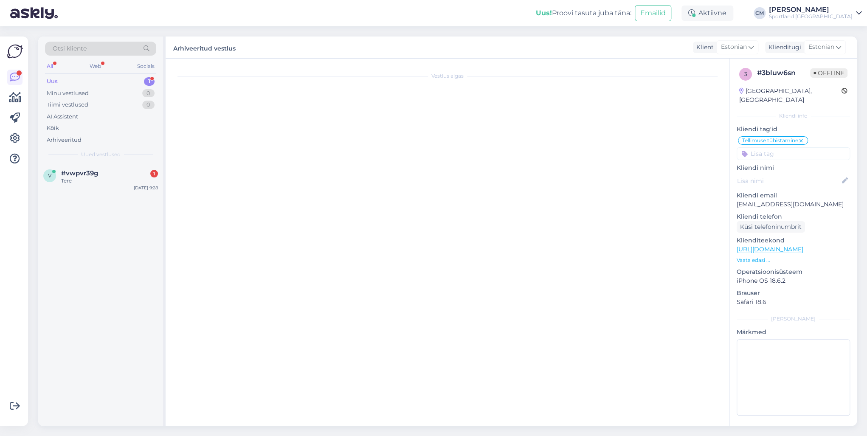
scroll to position [0, 0]
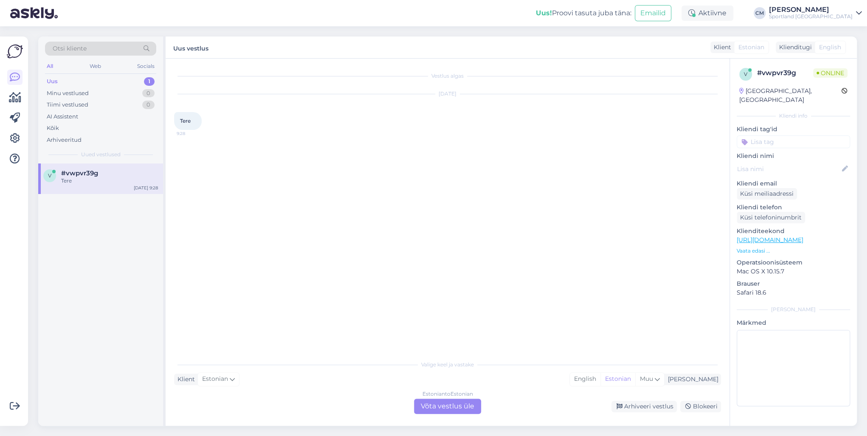
click at [438, 411] on div "Estonian to Estonian Võta vestlus üle" at bounding box center [447, 406] width 67 height 15
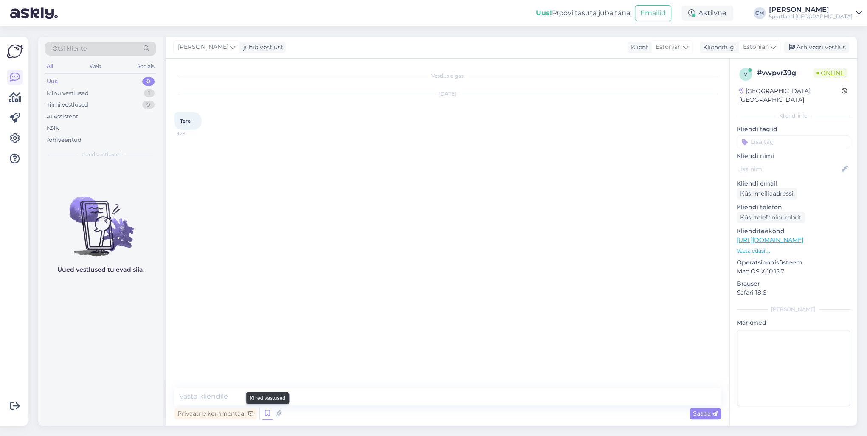
click at [267, 411] on icon at bounding box center [267, 413] width 10 height 13
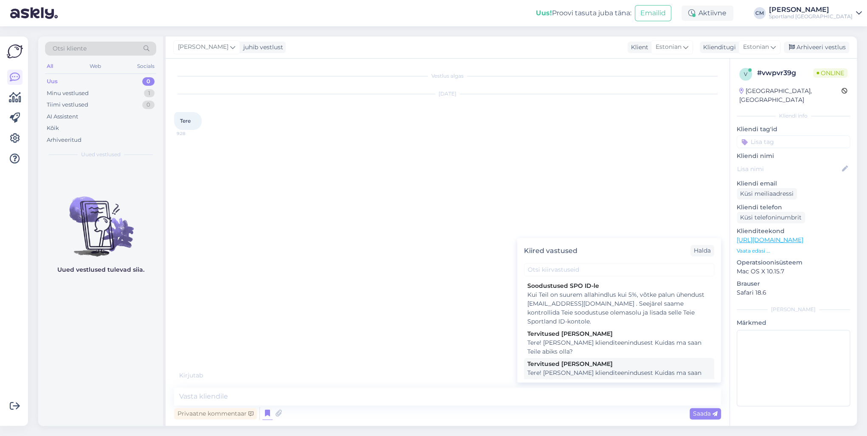
click at [582, 360] on div "Tervitused [PERSON_NAME]" at bounding box center [618, 364] width 183 height 9
type textarea "Tere! [PERSON_NAME] klienditeenindusest Kuidas ma saan Teile abiks olla?"
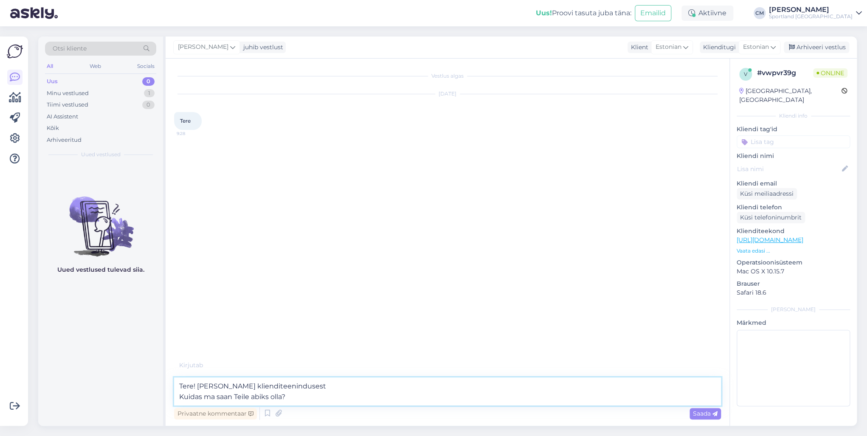
click at [500, 385] on textarea "Tere! [PERSON_NAME] klienditeenindusest Kuidas ma saan Teile abiks olla?" at bounding box center [447, 392] width 547 height 28
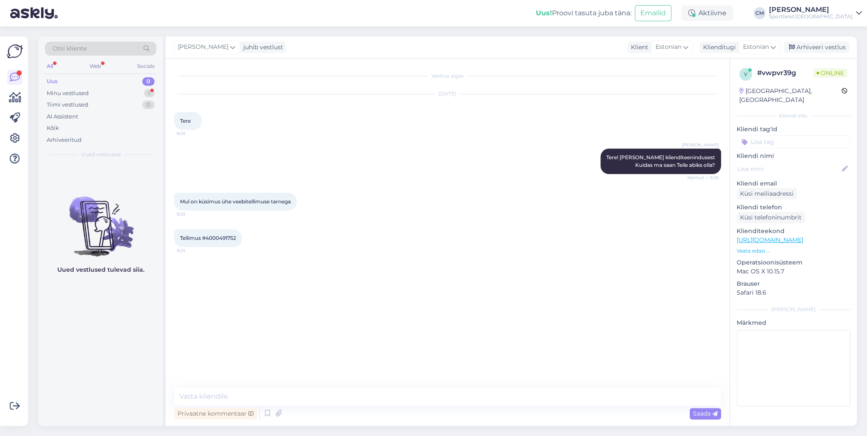
click at [234, 240] on span "Tellimus #4000491752" at bounding box center [208, 238] width 56 height 6
copy div "4000491752 9:29"
click at [309, 260] on div "Millal võiks Pärnusse Omniva automaati jõuda? 9:29" at bounding box center [447, 274] width 547 height 37
click at [251, 400] on textarea at bounding box center [447, 397] width 547 height 18
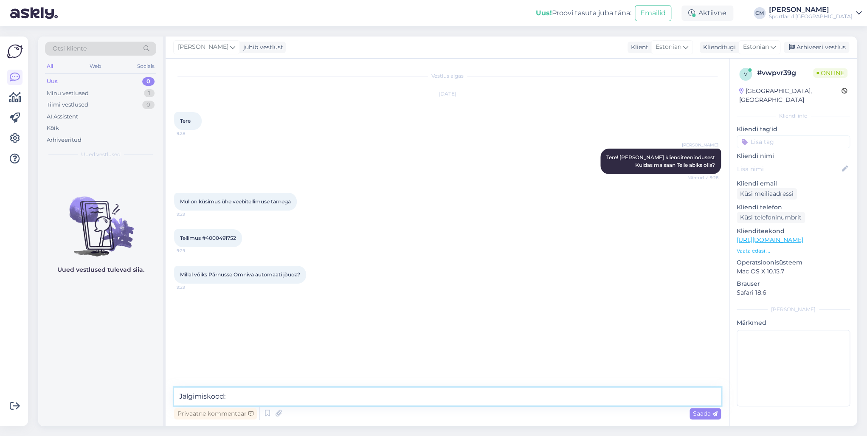
paste textarea "CC841920169EE"
click at [234, 396] on textarea "Jälgimiskood: CC841920169EE" at bounding box center [447, 397] width 547 height 18
click at [287, 403] on textarea "Jälgimiskood: CC841920169EE" at bounding box center [447, 397] width 547 height 18
click at [435, 392] on textarea "Jälgimiskood: CC841920169EE. Näen, et ost tehtud 08.09 [PERSON_NAME] [PERSON_NA…" at bounding box center [447, 397] width 547 height 18
click at [486, 391] on textarea "Jälgimiskood: CC841920169EE. Näen, et ost tehtud 08.09 [PERSON_NAME] [PERSON_NA…" at bounding box center [447, 397] width 547 height 18
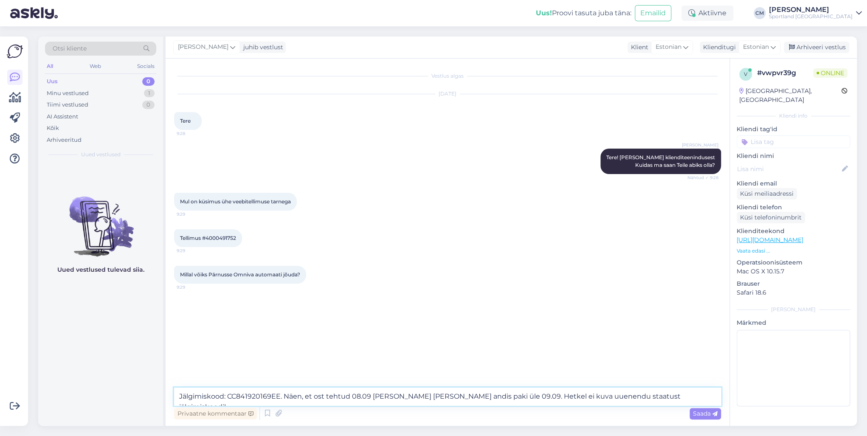
click at [569, 397] on textarea "Jälgimiskood: CC841920169EE. Näen, et ost tehtud 08.09 [PERSON_NAME] [PERSON_NA…" at bounding box center [447, 397] width 547 height 18
click at [670, 391] on textarea "Jälgimiskood: CC841920169EE. Näen, et ost tehtud 08.09 [PERSON_NAME] [PERSON_NA…" at bounding box center [447, 397] width 547 height 18
click at [681, 403] on textarea "Jälgimiskood: CC841920169EE. Näen, et ost tehtud 08.09 [PERSON_NAME] [PERSON_NA…" at bounding box center [447, 397] width 547 height 18
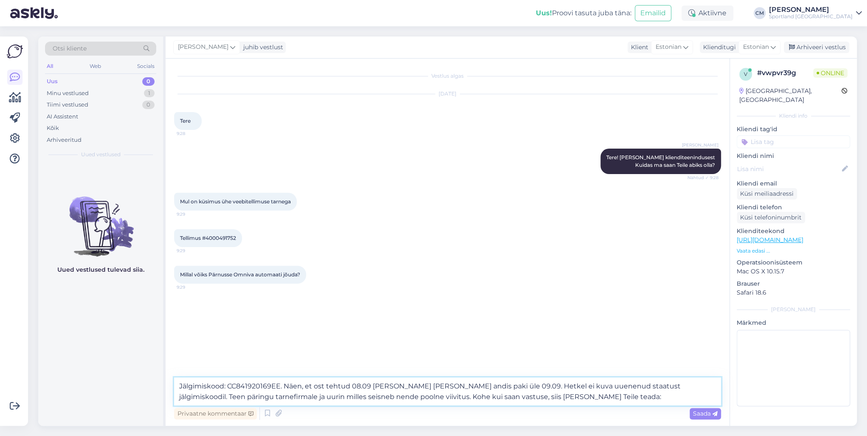
paste textarea "[EMAIL_ADDRESS][DOMAIN_NAME]"
type textarea "Jälgimiskood: CC841920169EE. Näen, et ost tehtud 08.09 [PERSON_NAME] [PERSON_NA…"
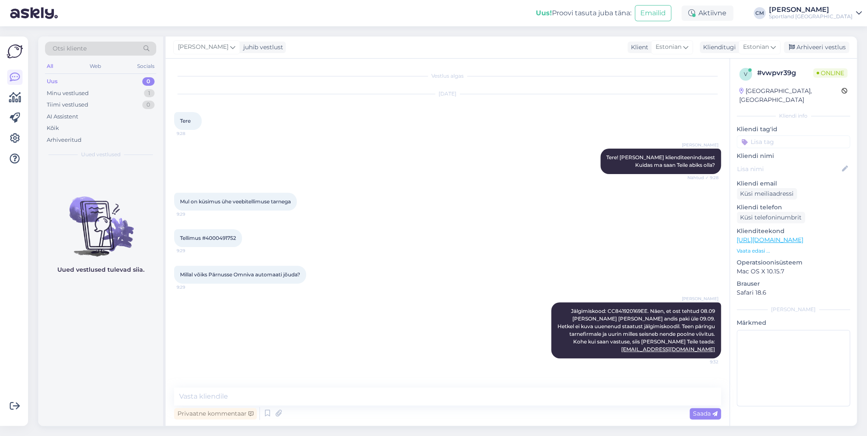
click at [219, 240] on span "Tellimus #4000491752" at bounding box center [208, 238] width 56 height 6
click at [626, 309] on span "Jälgimiskood: CC841920169EE. Näen, et ost tehtud 08.09 [PERSON_NAME] [PERSON_NA…" at bounding box center [637, 330] width 159 height 45
copy span "CC841920169EE"
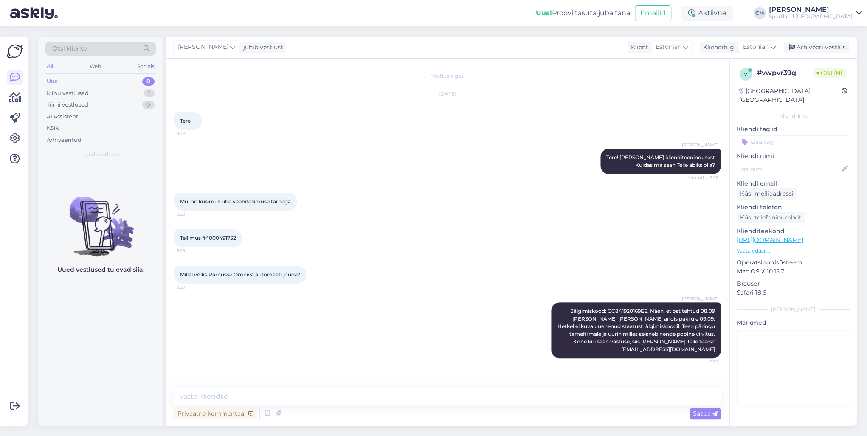
click at [214, 238] on span "Tellimus #4000491752" at bounding box center [208, 238] width 56 height 6
copy div "4000491752 9:29"
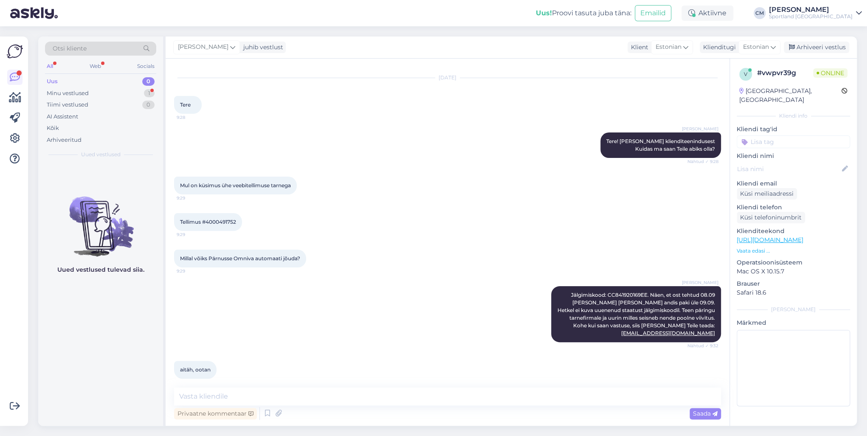
click at [243, 375] on div "aitäh, ootan 9:32" at bounding box center [447, 370] width 547 height 37
click at [239, 389] on textarea at bounding box center [447, 397] width 547 height 18
type textarea "Kas saan veel hetkel abiks olla?"
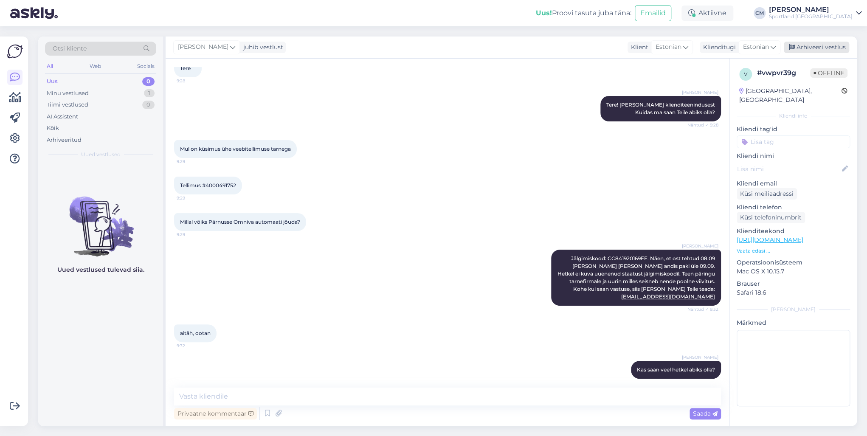
click at [813, 49] on div "Arhiveeri vestlus" at bounding box center [816, 47] width 65 height 11
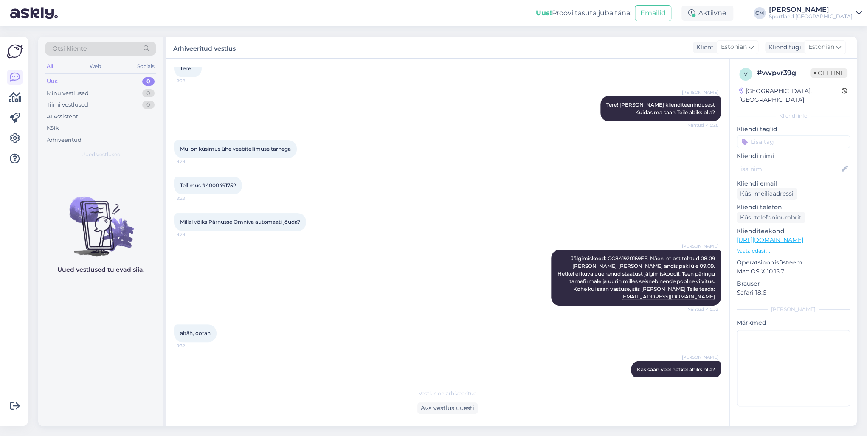
click at [801, 152] on p "Kliendi nimi" at bounding box center [793, 156] width 113 height 9
click at [798, 135] on input at bounding box center [793, 141] width 113 height 13
type input "pro"
click at [794, 172] on span "Probleem tellimuse esitamisega" at bounding box center [794, 174] width 68 height 5
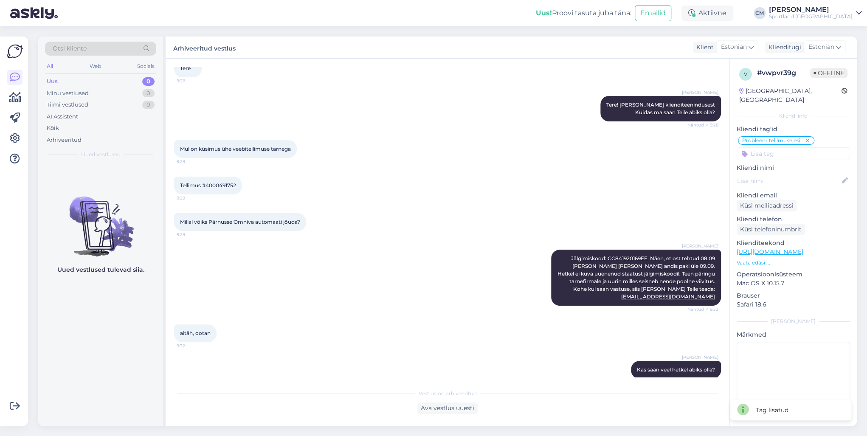
click at [808, 138] on icon at bounding box center [807, 141] width 5 height 7
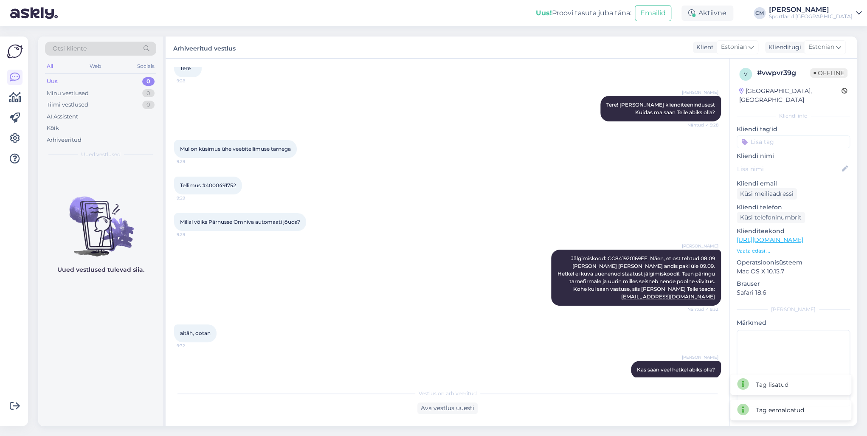
click at [806, 137] on input at bounding box center [793, 141] width 113 height 13
type input "pro"
click at [786, 160] on div "Tellimuse probleemid" at bounding box center [793, 164] width 63 height 8
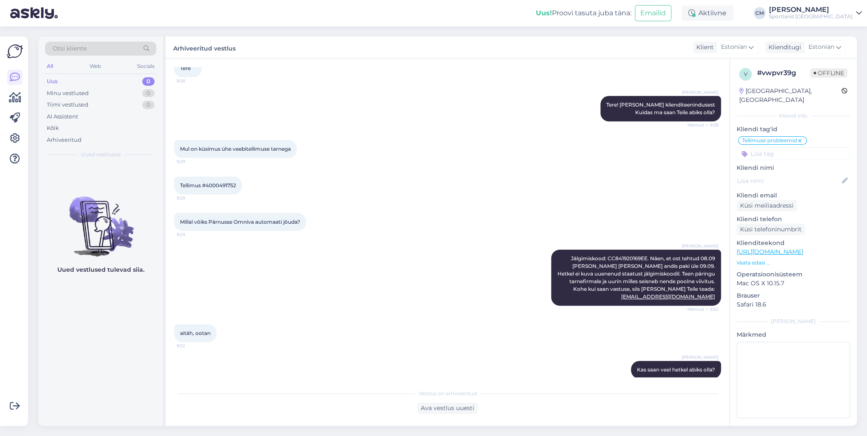
click at [126, 53] on div "Otsi kliente" at bounding box center [100, 49] width 111 height 14
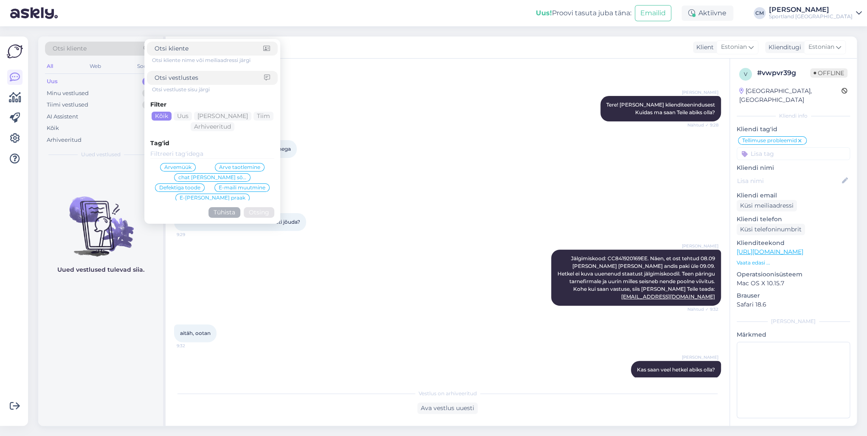
click at [185, 78] on input at bounding box center [210, 77] width 110 height 9
paste input "4000491310"
type input "4000491310"
click button "Otsing" at bounding box center [259, 212] width 31 height 11
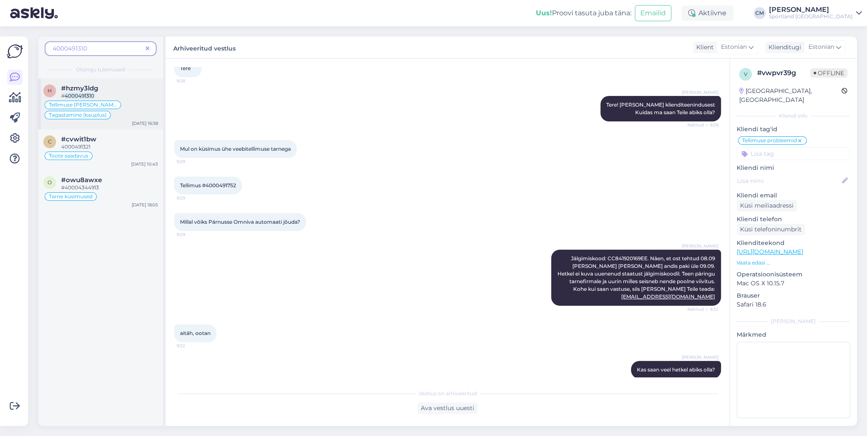
click at [135, 101] on div "Tellimuse [PERSON_NAME] info Tagastamine (kauplus)" at bounding box center [100, 110] width 115 height 20
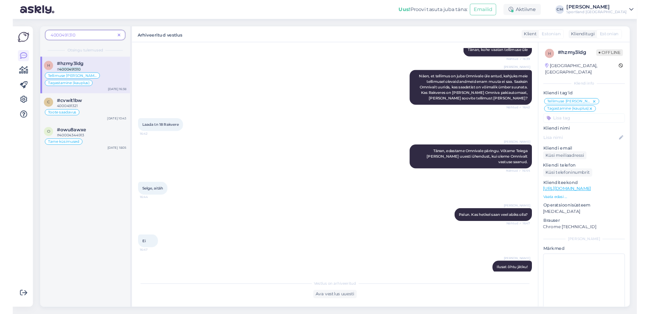
scroll to position [396, 0]
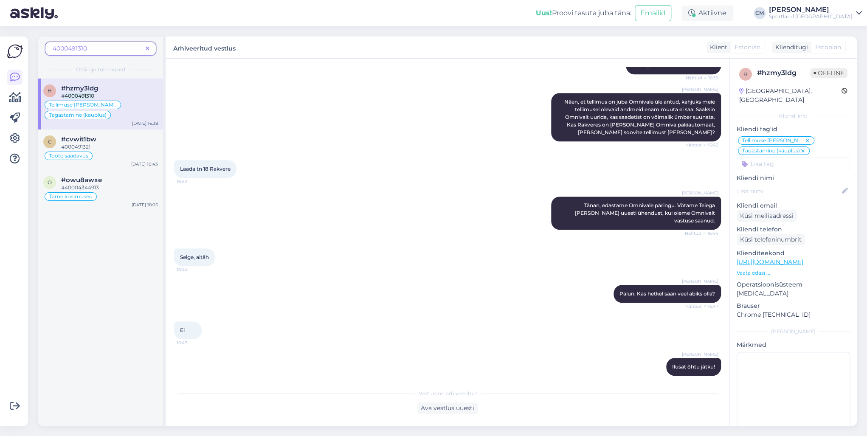
click at [154, 48] on div "4000491310" at bounding box center [100, 49] width 111 height 14
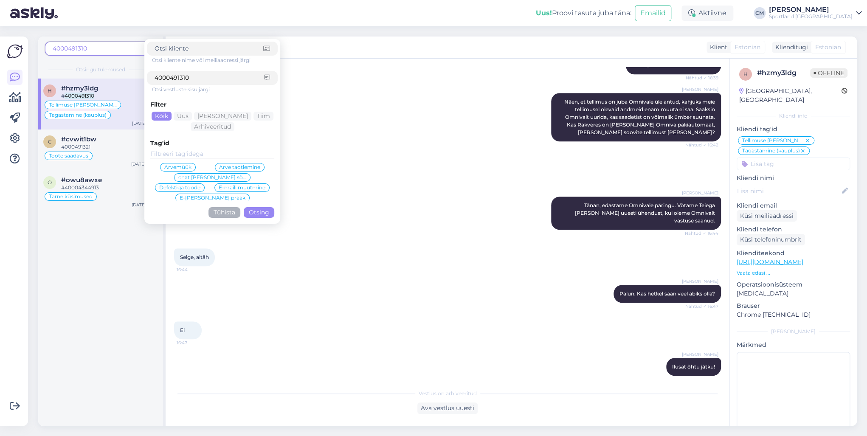
click at [230, 208] on button "Tühista" at bounding box center [225, 212] width 32 height 11
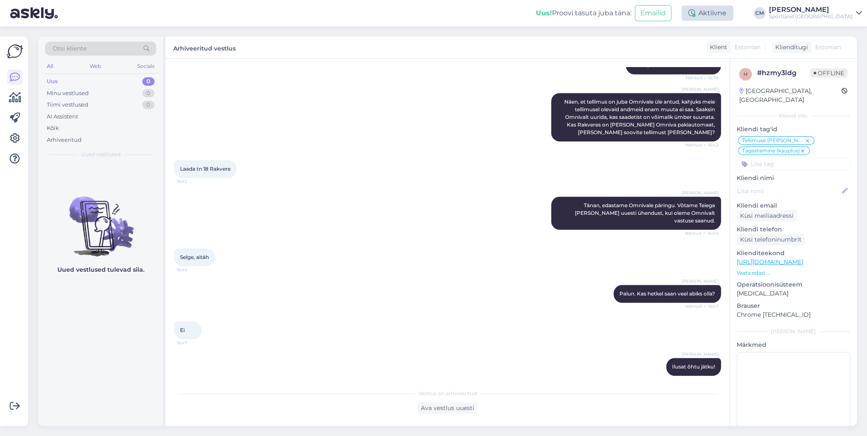
click at [733, 17] on div "Aktiivne" at bounding box center [708, 13] width 52 height 15
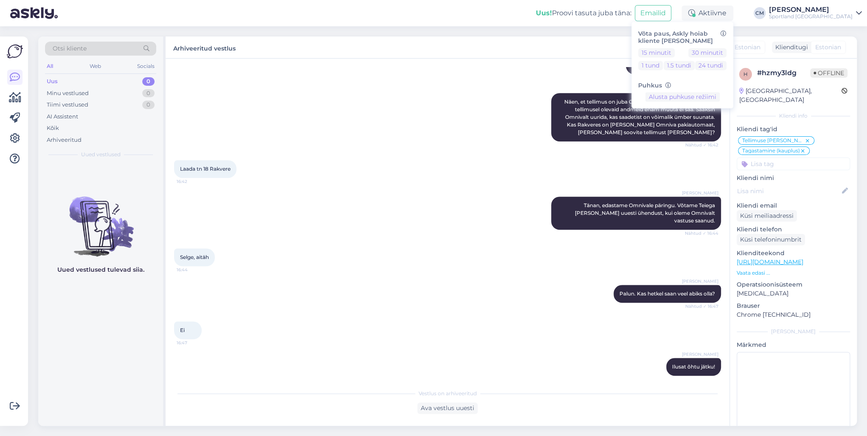
click at [668, 57] on div "15 minutit 30 minutit 1 tund 1.5 tundi 24 tundi" at bounding box center [682, 60] width 88 height 25
click at [670, 56] on button "15 minutit" at bounding box center [656, 52] width 37 height 9
click at [822, 19] on div "Sportland [GEOGRAPHIC_DATA]" at bounding box center [811, 16] width 84 height 7
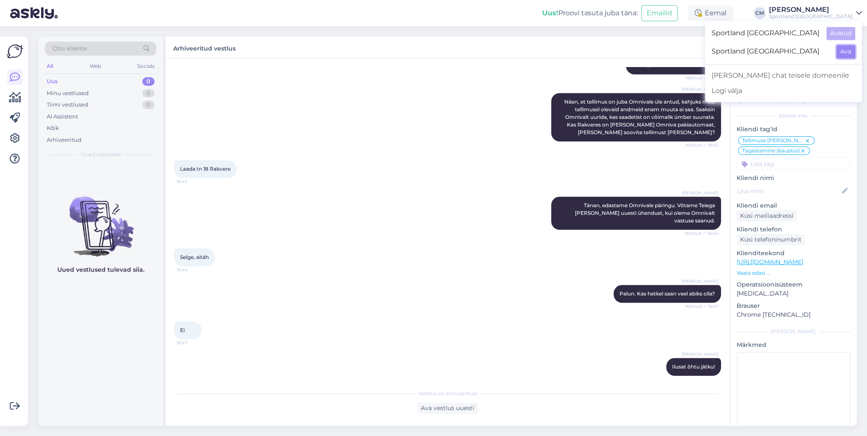
click at [839, 46] on button "Ava" at bounding box center [846, 51] width 19 height 13
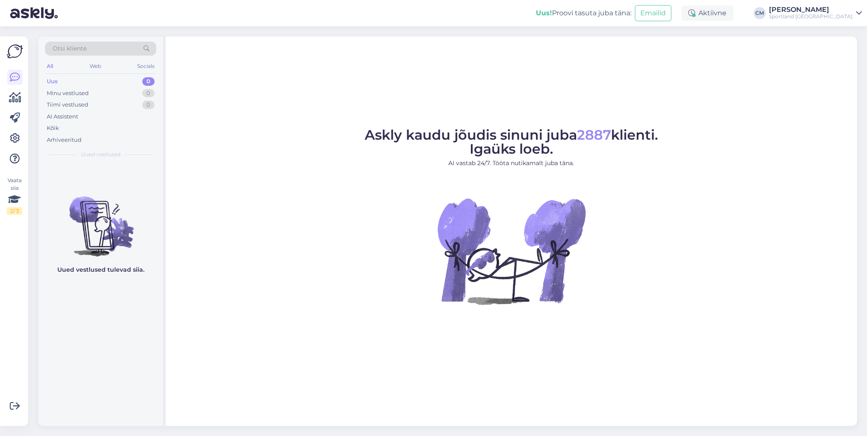
click at [733, 13] on div "Aktiivne" at bounding box center [708, 13] width 52 height 15
click at [675, 55] on button "15 minutit" at bounding box center [656, 52] width 37 height 9
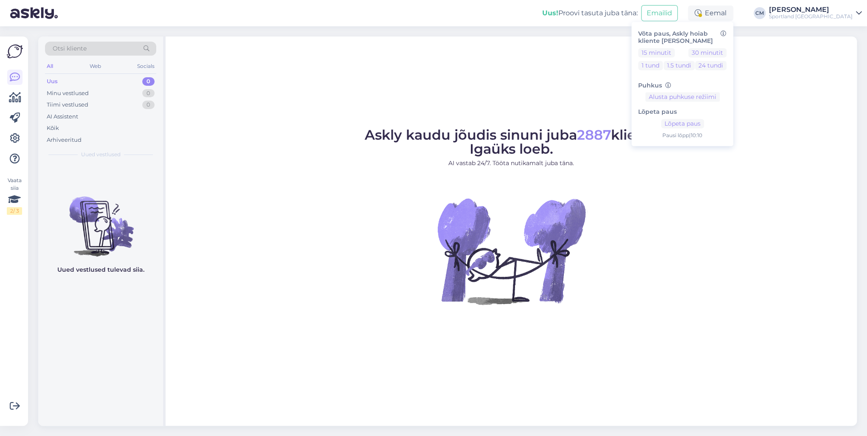
drag, startPoint x: 696, startPoint y: 112, endPoint x: 704, endPoint y: 118, distance: 9.4
click at [696, 112] on h6 "Lõpeta paus" at bounding box center [682, 112] width 88 height 7
click at [704, 121] on button "Lõpeta paus" at bounding box center [682, 123] width 43 height 9
click at [826, 14] on div "Sportland [GEOGRAPHIC_DATA]" at bounding box center [811, 16] width 84 height 7
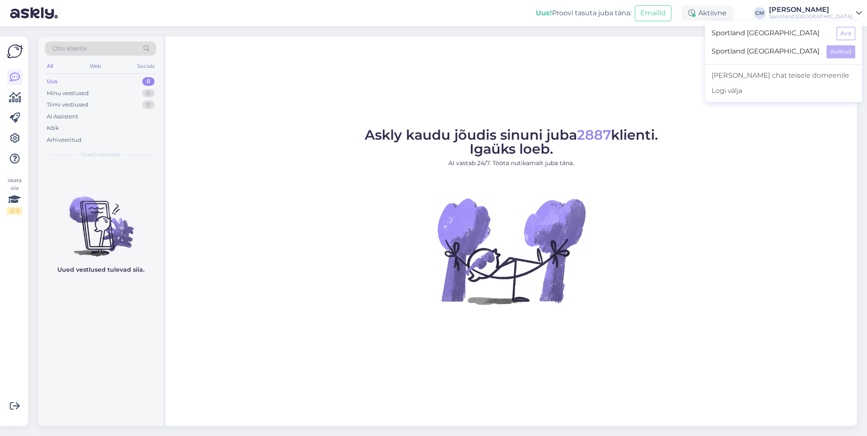
click at [850, 23] on div "Sportland [GEOGRAPHIC_DATA] Ava Sportland [GEOGRAPHIC_DATA] Avatud [PERSON_NAME…" at bounding box center [783, 61] width 157 height 81
click at [849, 26] on div "Sportland [GEOGRAPHIC_DATA] Ava" at bounding box center [783, 33] width 157 height 18
click at [848, 27] on button "Ava" at bounding box center [846, 33] width 19 height 13
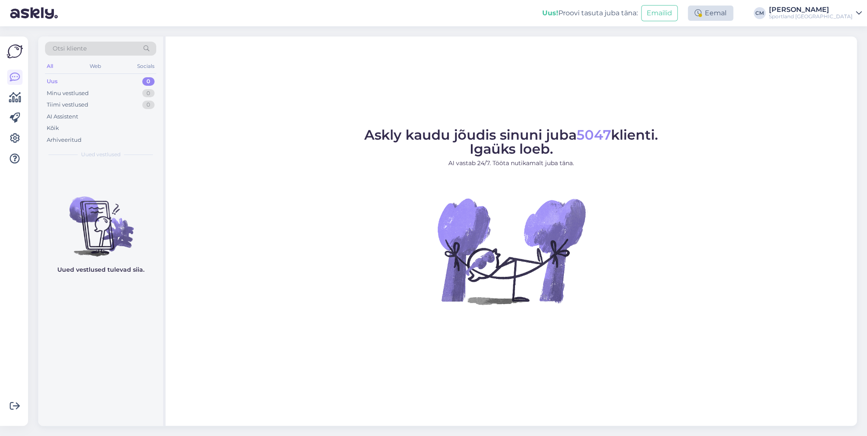
click at [733, 20] on div "Eemal" at bounding box center [710, 13] width 45 height 15
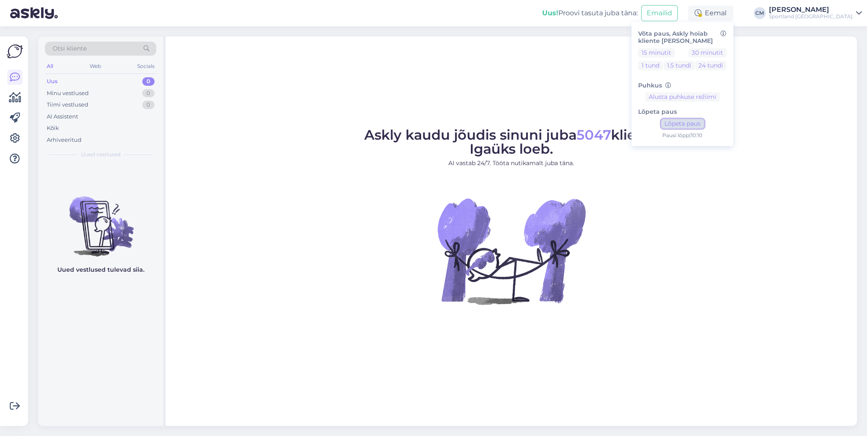
click at [704, 119] on button "Lõpeta paus" at bounding box center [682, 123] width 43 height 9
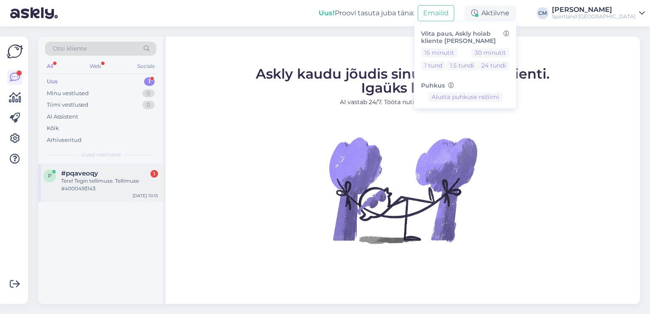
click at [129, 165] on div "p #pqaveoqy 1 Tere! Tegin tellimuse. Tellimuse #4000493143 [DATE] 10:15" at bounding box center [100, 182] width 125 height 38
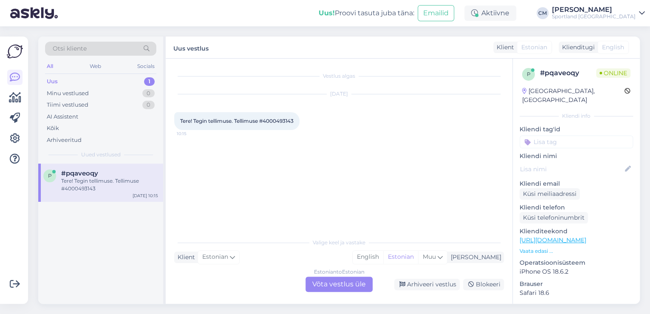
click at [364, 290] on div "Estonian to Estonian Võta vestlus üle" at bounding box center [338, 283] width 67 height 15
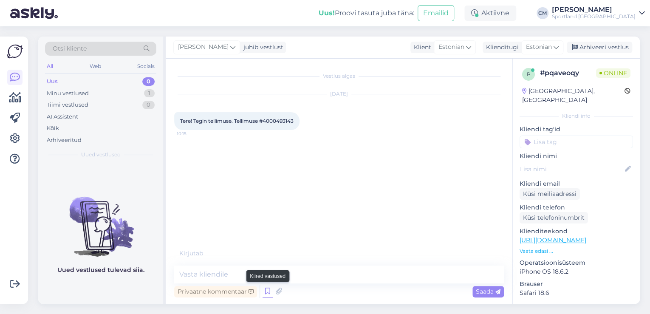
click at [268, 292] on icon at bounding box center [267, 291] width 10 height 13
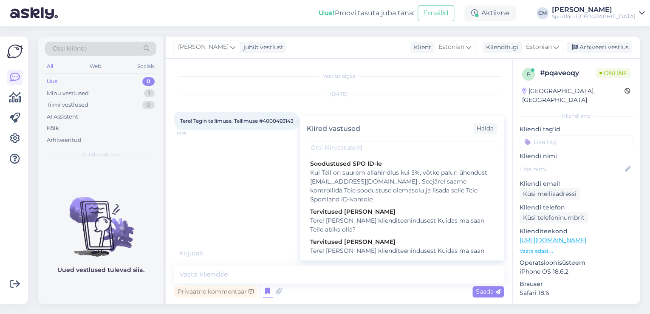
click at [379, 250] on div "Tere! [PERSON_NAME] klienditeenindusest Kuidas ma saan Teile abiks olla?" at bounding box center [401, 255] width 183 height 18
type textarea "Tere! [PERSON_NAME] klienditeenindusest Kuidas ma saan Teile abiks olla?"
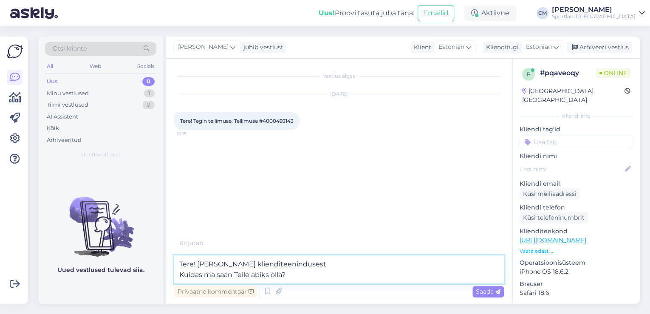
click at [364, 268] on textarea "Tere! [PERSON_NAME] klienditeenindusest Kuidas ma saan Teile abiks olla?" at bounding box center [339, 269] width 330 height 28
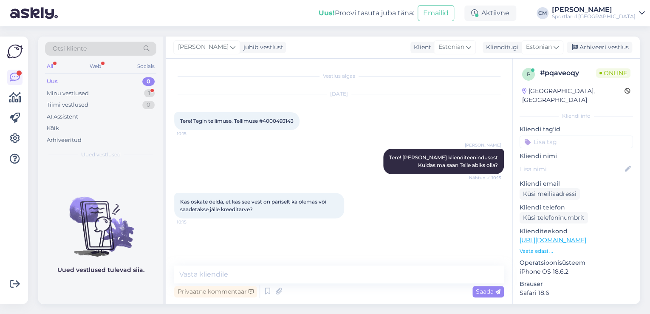
click at [270, 119] on span "Tere! Tegin tellimuse. Tellimuse #4000493143" at bounding box center [236, 121] width 113 height 6
copy span "4000493143"
click at [227, 279] on textarea at bounding box center [339, 274] width 330 height 18
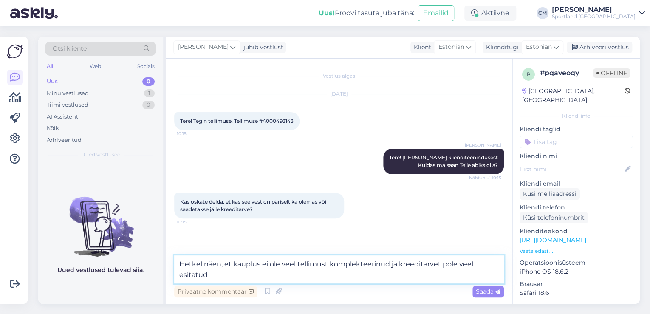
type textarea "Hetkel näen, et kauplus ei ole veel tellimust komplekteerinud ja kreeditarvet p…"
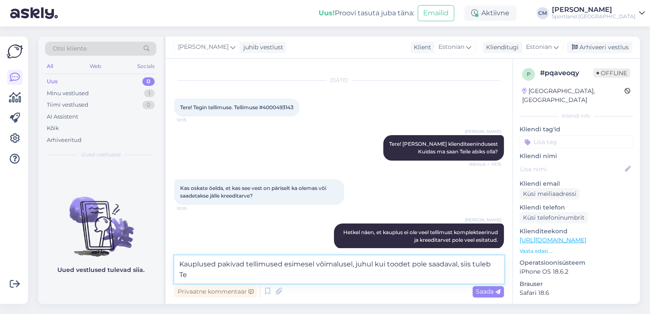
scroll to position [24, 0]
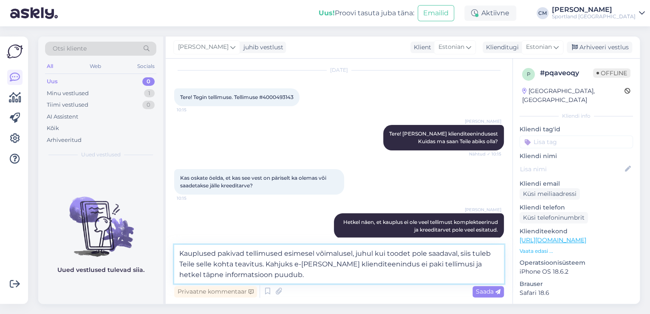
click at [397, 264] on textarea "Kauplused pakivad tellimused esimesel võimalusel, juhul kui toodet pole saadava…" at bounding box center [339, 264] width 330 height 39
type textarea "Kauplused pakivad tellimused esimesel võimalusel, juhul kui toodet pole saadava…"
click at [350, 268] on textarea "Kauplused pakivad tellimused esimesel võimalusel, juhul kui toodet pole saadava…" at bounding box center [339, 264] width 330 height 39
click at [339, 273] on textarea "Kauplused pakivad tellimused esimesel võimalusel, juhul kui toodet pole saadava…" at bounding box center [339, 264] width 330 height 39
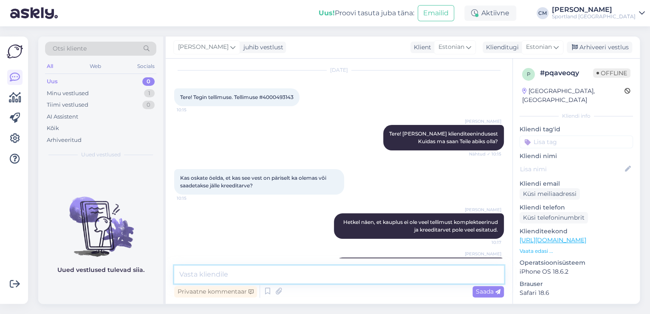
scroll to position [73, 0]
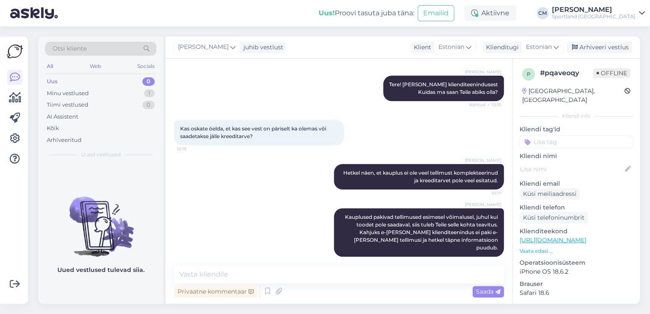
click at [554, 135] on input at bounding box center [575, 141] width 113 height 13
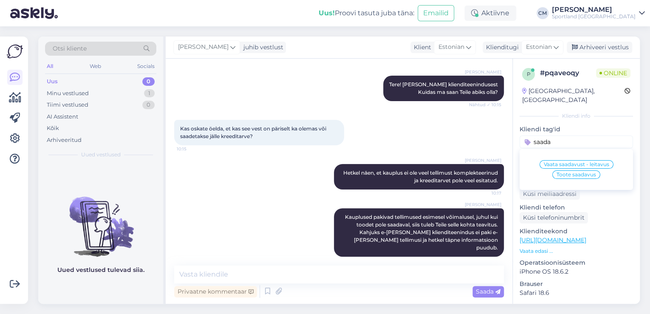
type input "saada"
click at [564, 162] on span "Vaata saadavust - leitavus" at bounding box center [576, 164] width 65 height 5
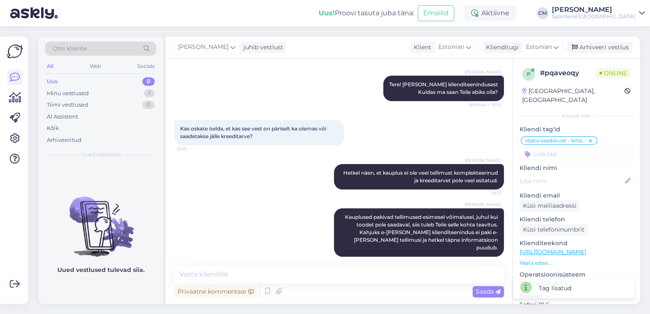
click at [589, 138] on icon at bounding box center [590, 141] width 5 height 7
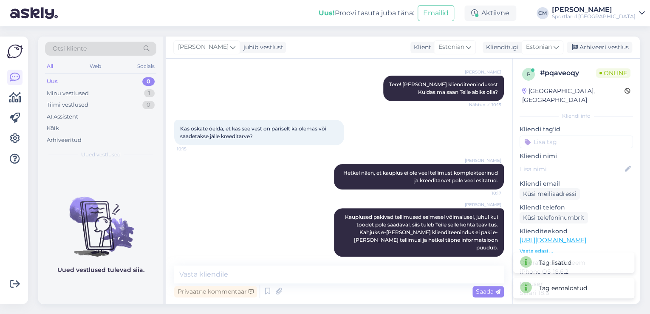
click at [576, 136] on input at bounding box center [575, 141] width 113 height 13
type input "saada"
click at [571, 172] on span "Toote saadavus" at bounding box center [575, 174] width 39 height 5
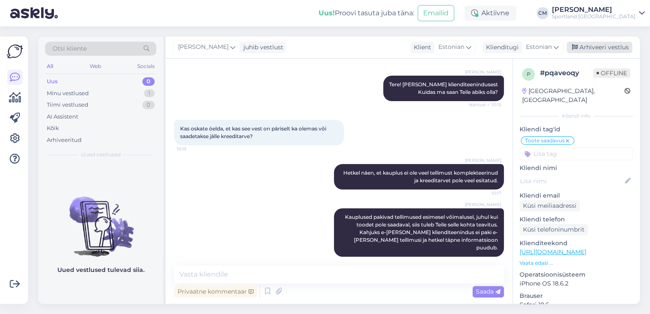
click at [605, 49] on div "Arhiveeri vestlus" at bounding box center [598, 47] width 65 height 11
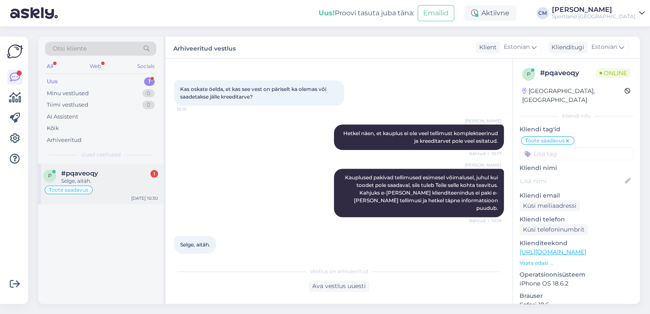
click at [118, 176] on div "#pqaveoqy 1" at bounding box center [109, 173] width 97 height 8
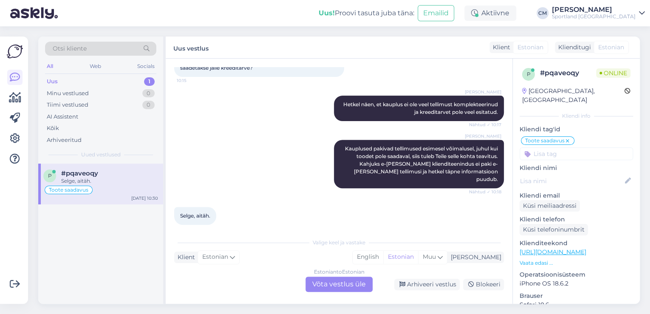
click at [316, 277] on div "Estonian to Estonian Võta vestlus üle" at bounding box center [338, 283] width 67 height 15
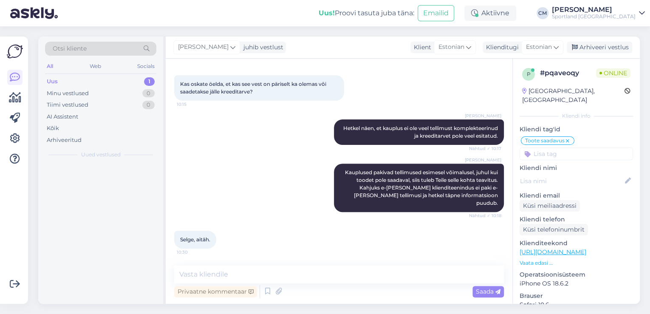
scroll to position [110, 0]
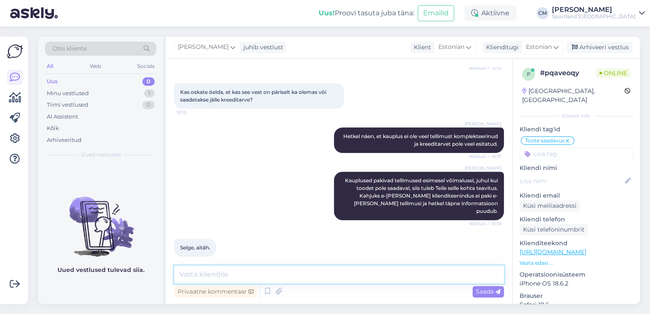
click at [317, 273] on textarea at bounding box center [339, 274] width 330 height 18
type textarea "k"
type textarea "Kas saan veel aidata?"
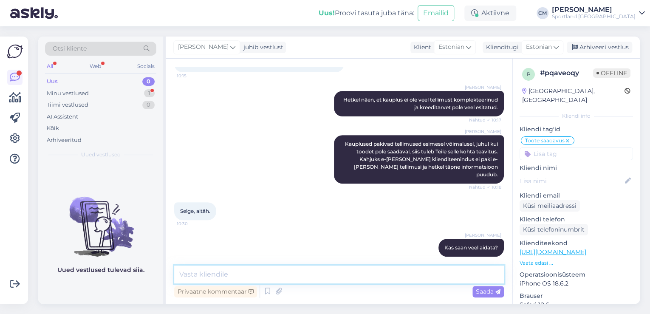
scroll to position [183, 0]
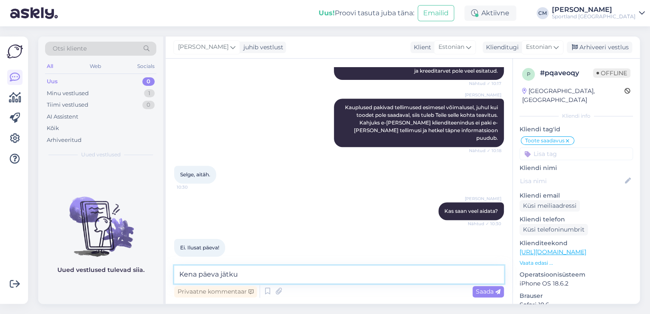
type textarea "Kena päeva jätku!"
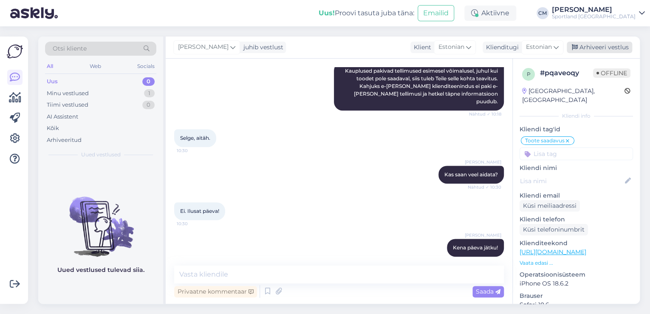
click at [597, 42] on div "Arhiveeri vestlus" at bounding box center [598, 47] width 65 height 11
